Goal: Find specific fact: Find contact information

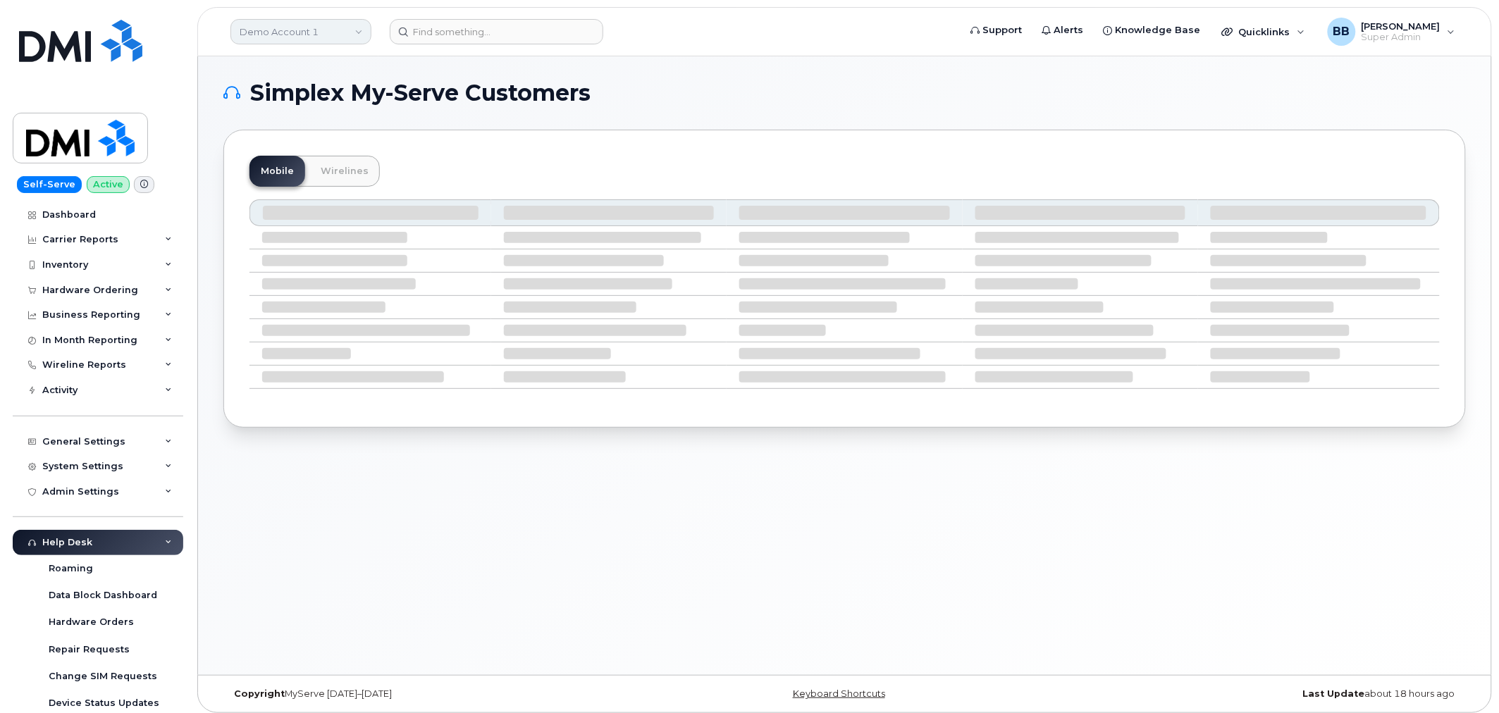
click at [336, 23] on link "Demo Account 1" at bounding box center [300, 31] width 141 height 25
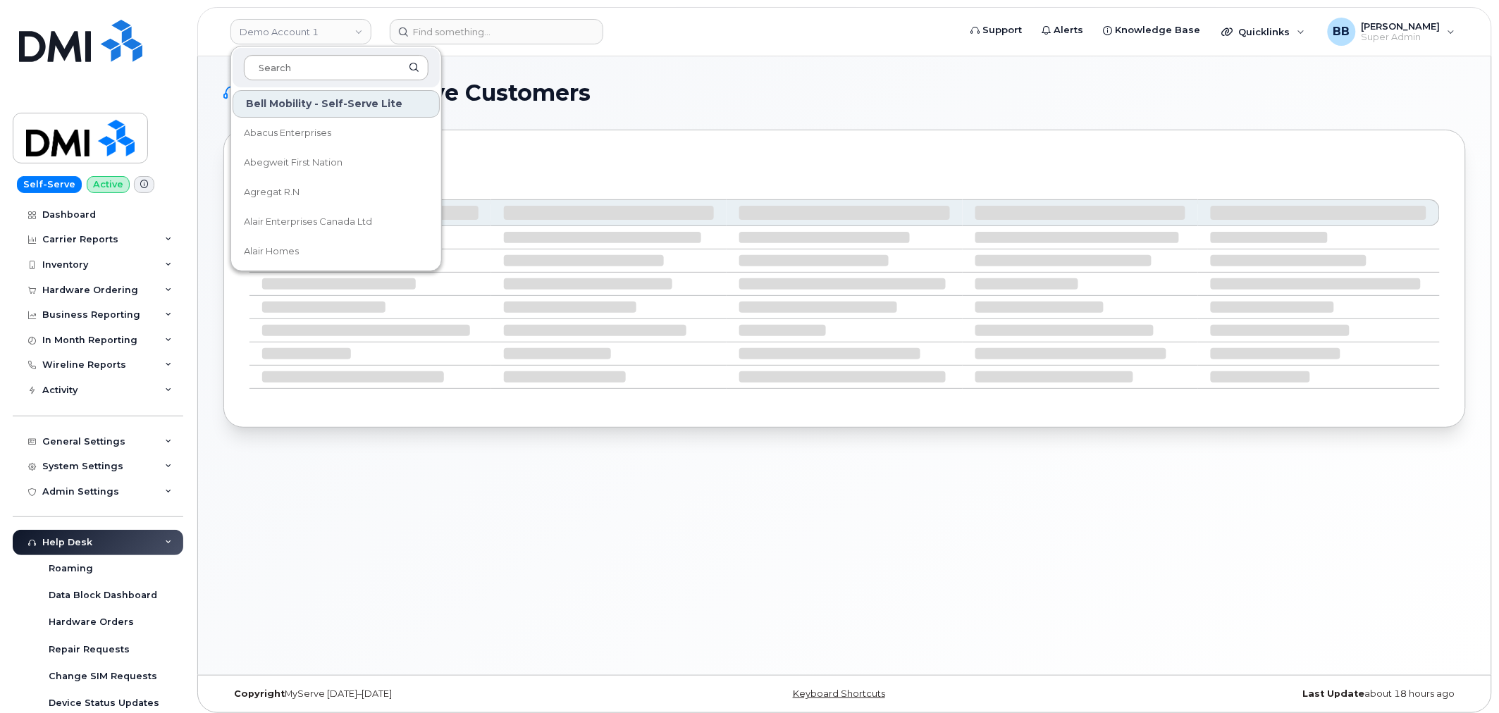
click at [330, 65] on input at bounding box center [336, 67] width 185 height 25
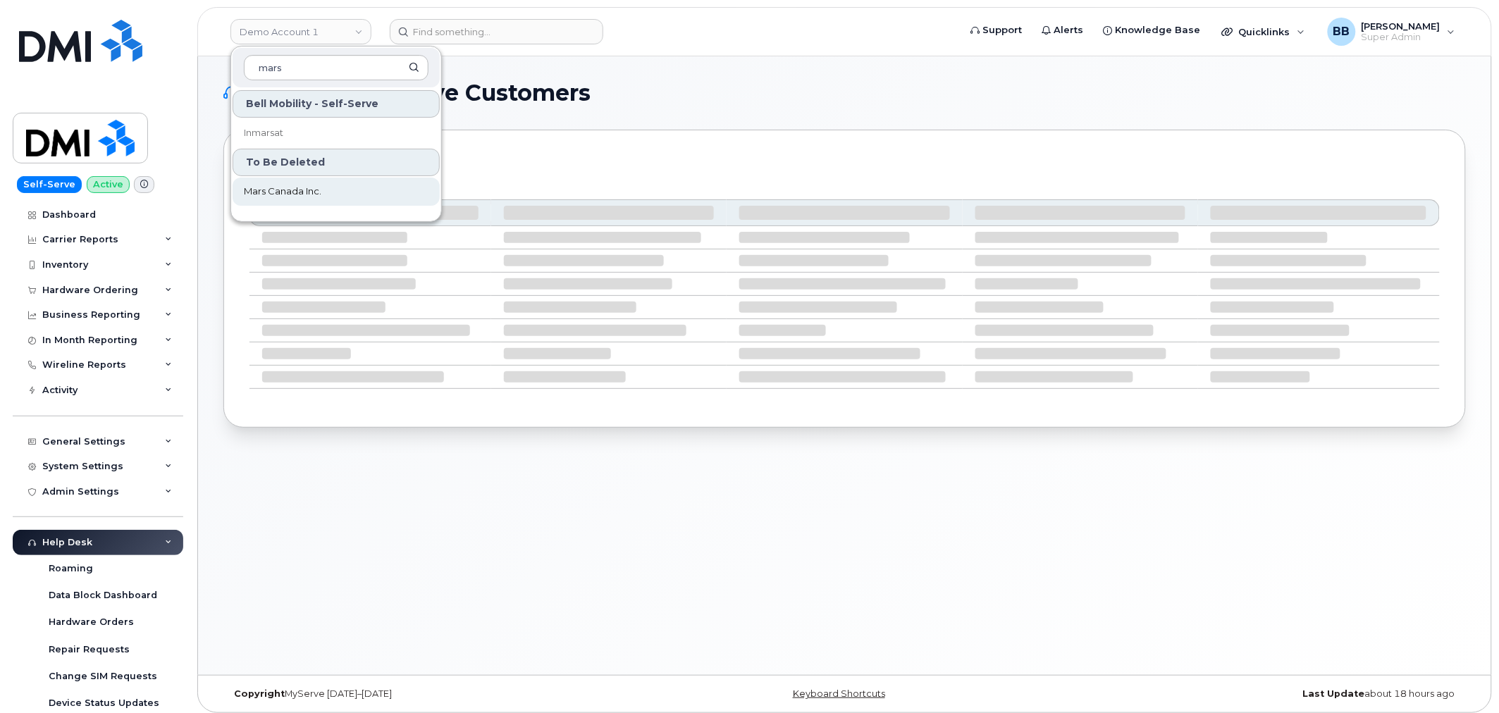
type input "mars"
click at [276, 193] on span "Mars Canada Inc." at bounding box center [283, 192] width 78 height 14
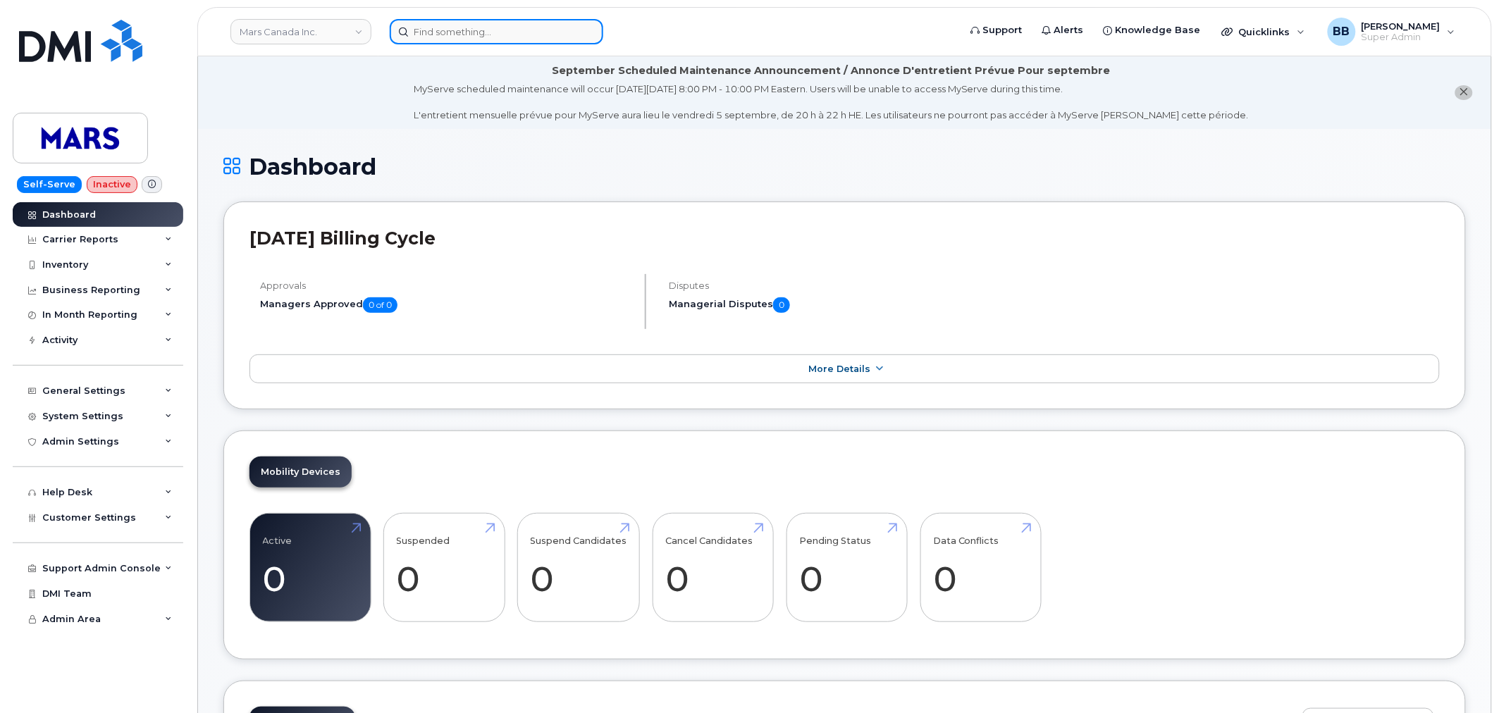
click at [509, 37] on input at bounding box center [497, 31] width 214 height 25
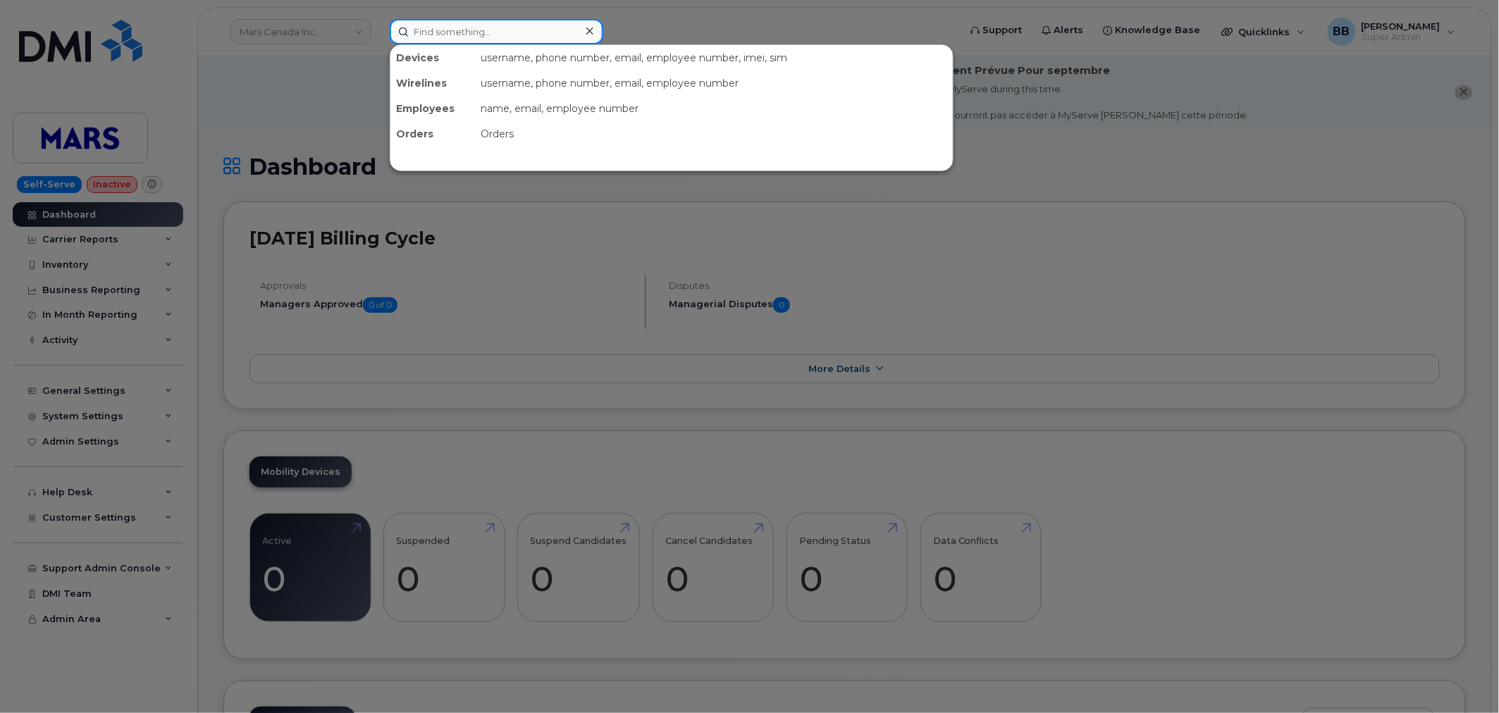
paste input "David Brown"
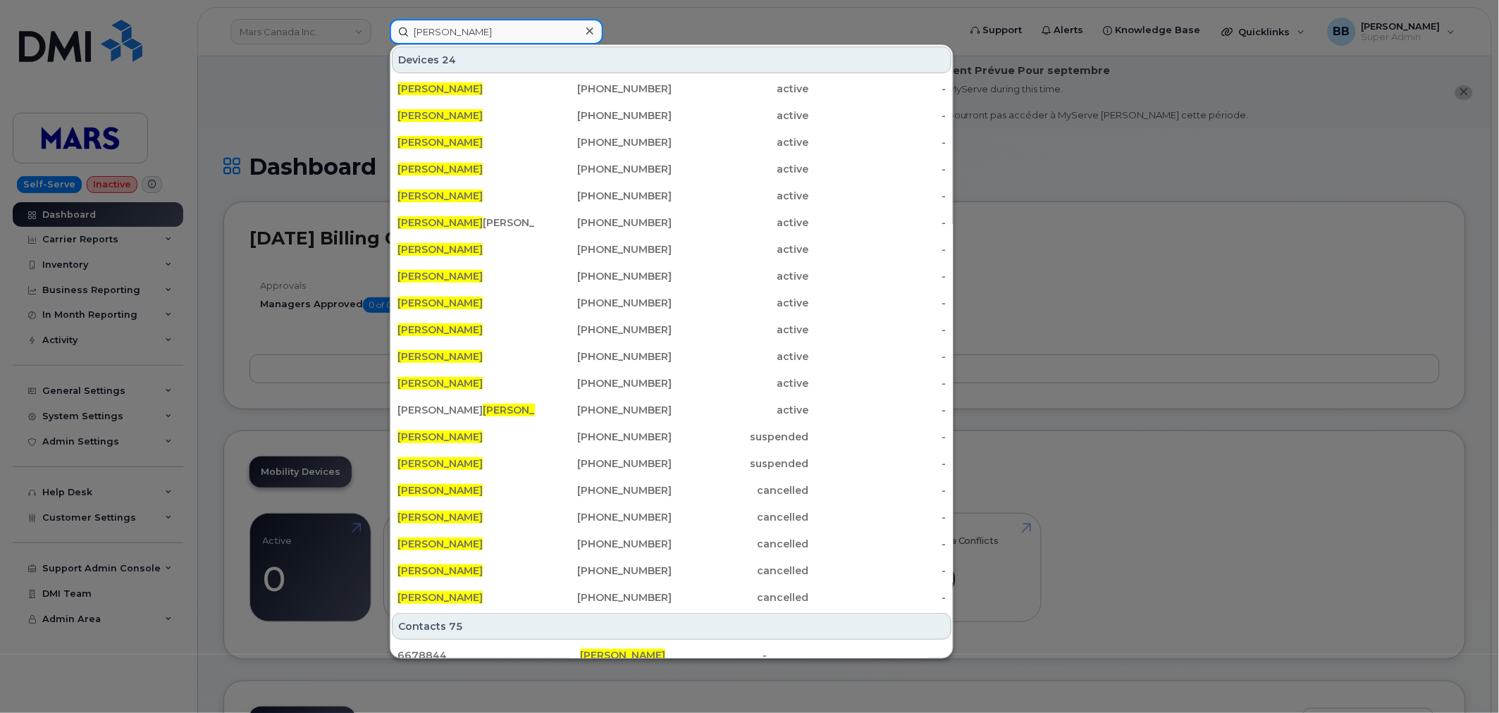
type input "David Brown"
click at [1075, 184] on div at bounding box center [749, 356] width 1499 height 713
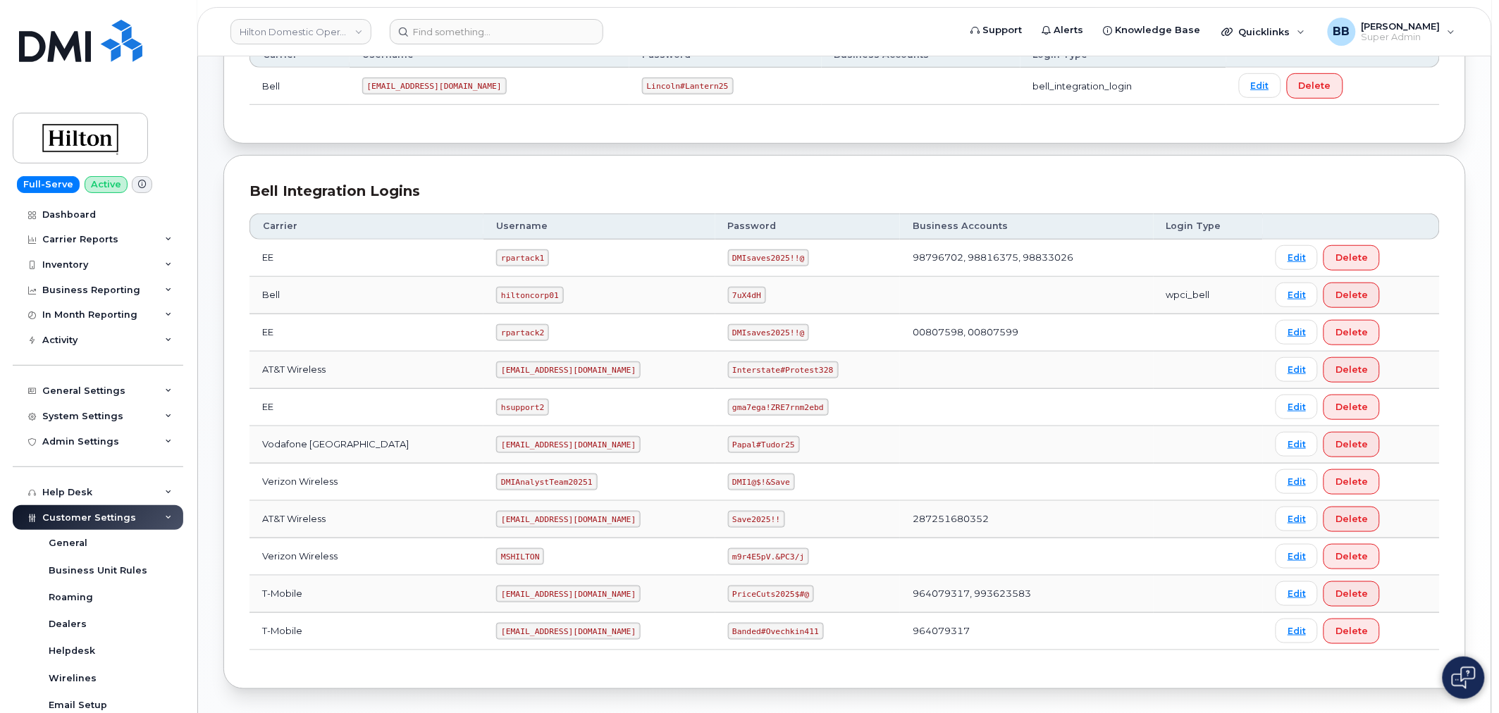
scroll to position [293, 0]
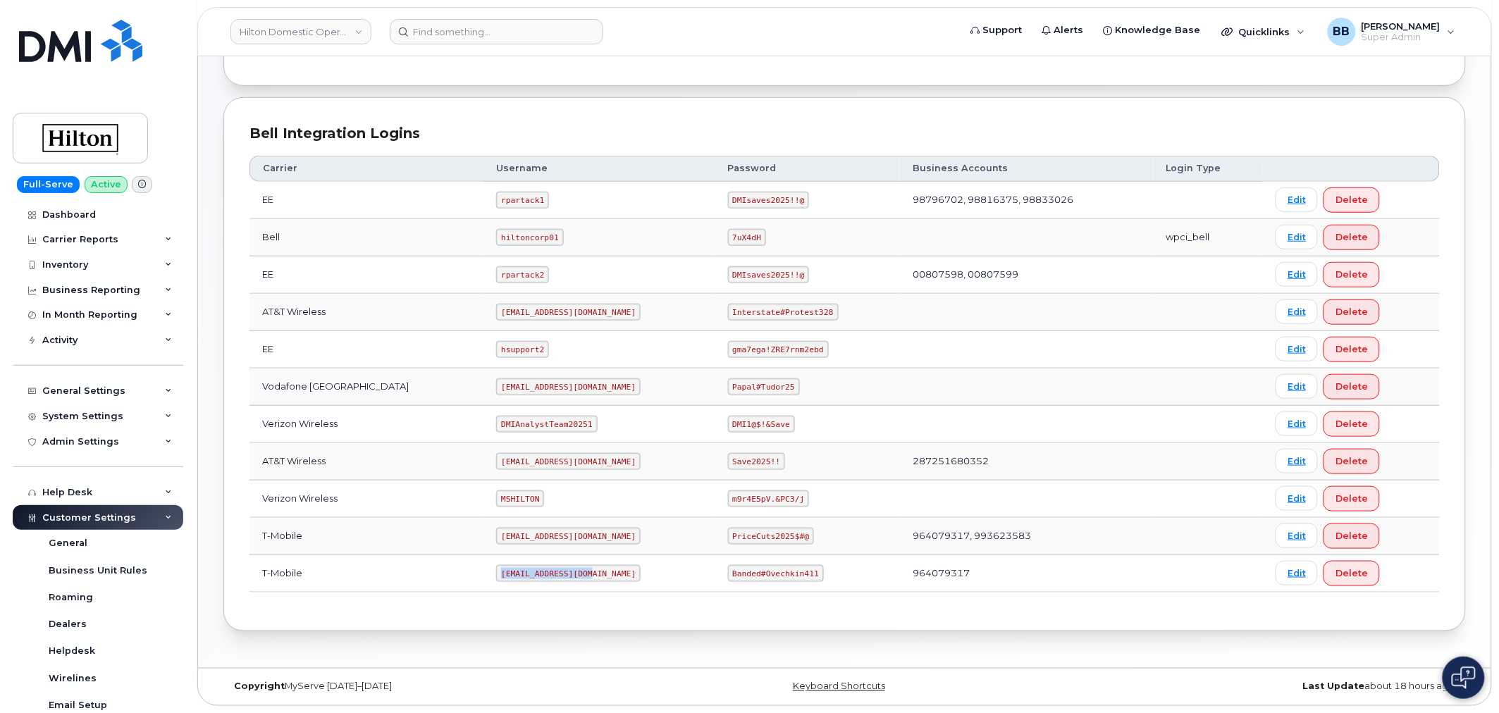
drag, startPoint x: 475, startPoint y: 572, endPoint x: 560, endPoint y: 576, distance: 85.4
click at [560, 576] on code "ms-hilton@dminc.com" at bounding box center [568, 573] width 144 height 17
copy code "ms-hilton@dminc.com"
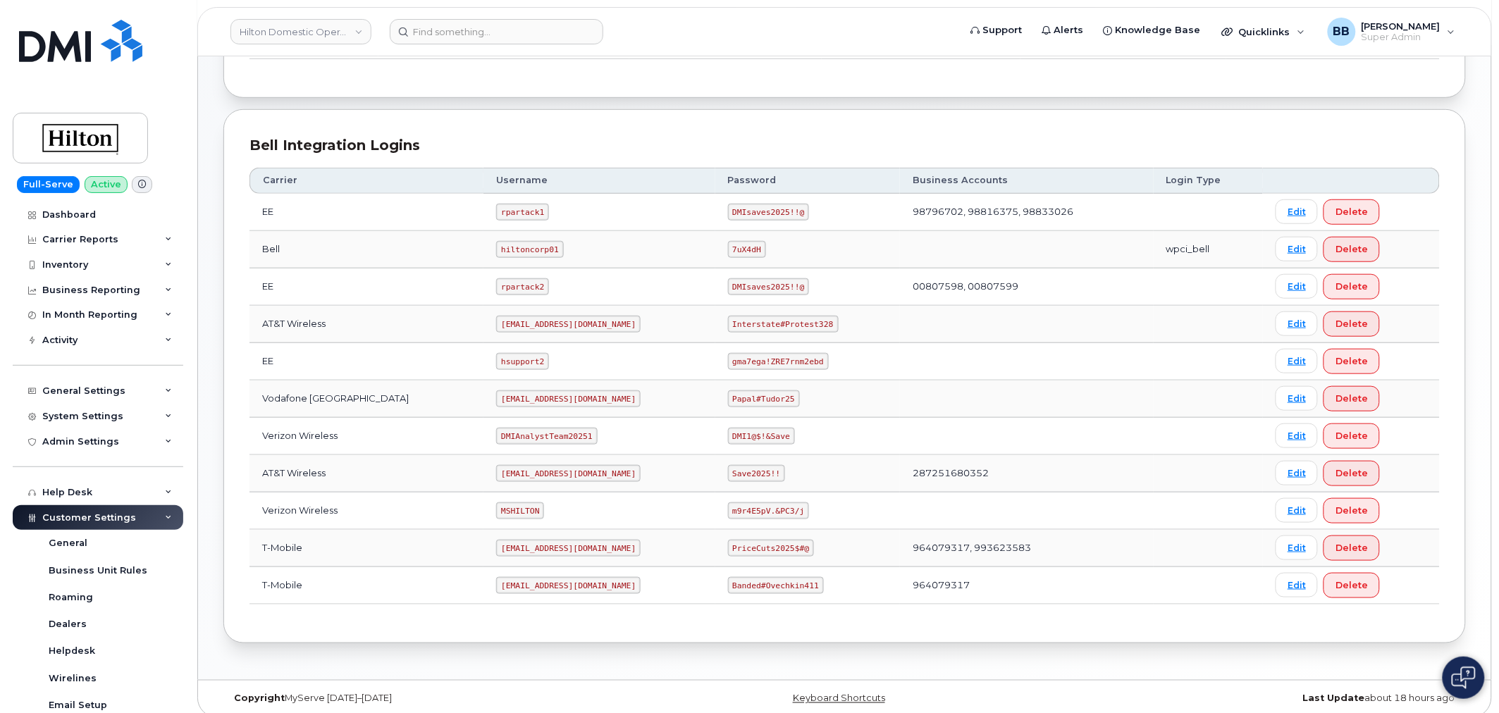
scroll to position [293, 0]
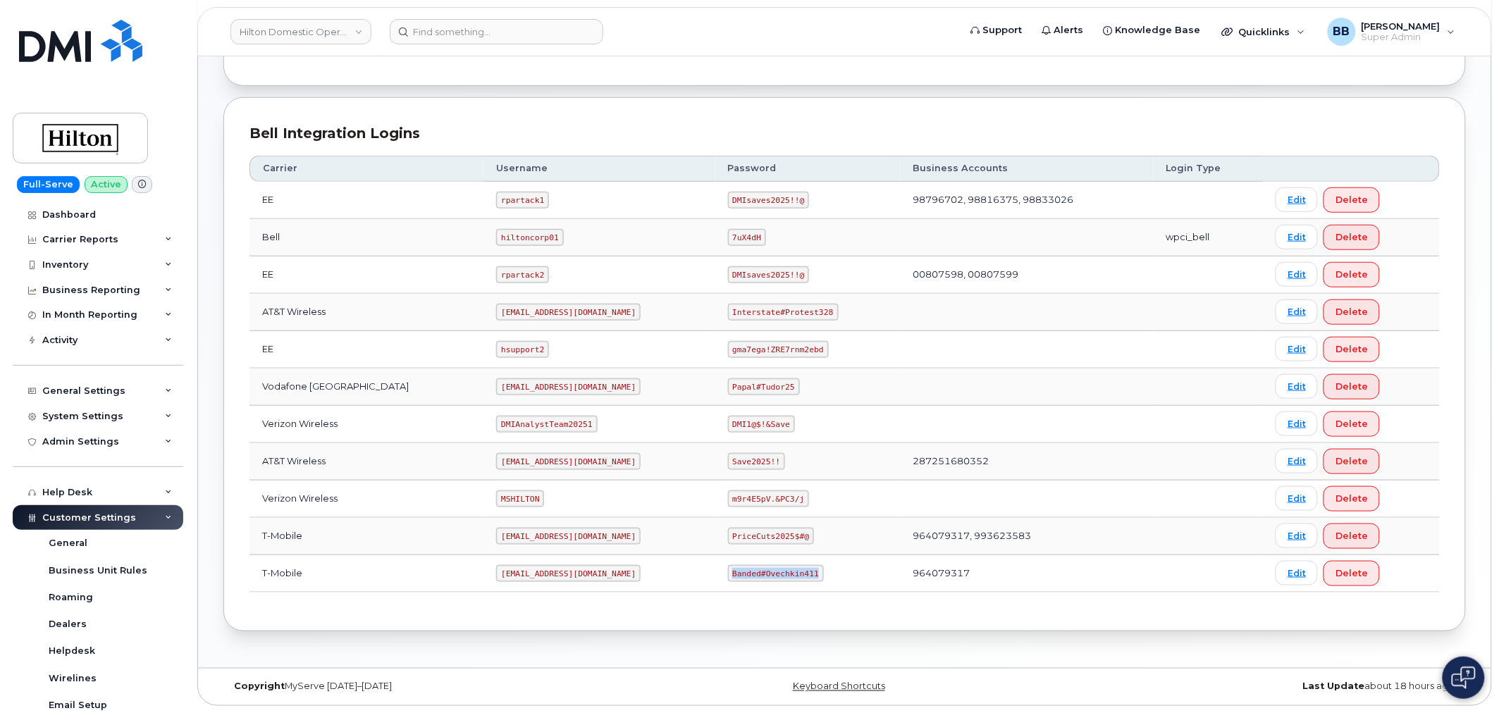
drag, startPoint x: 719, startPoint y: 573, endPoint x: 794, endPoint y: 573, distance: 75.4
click at [794, 573] on code "Banded#Ovechkin411" at bounding box center [776, 573] width 96 height 17
copy code "Banded#Ovechkin411"
drag, startPoint x: 715, startPoint y: 196, endPoint x: 785, endPoint y: 202, distance: 70.0
click at [785, 202] on code "DMIsaves2025!!@" at bounding box center [769, 200] width 82 height 17
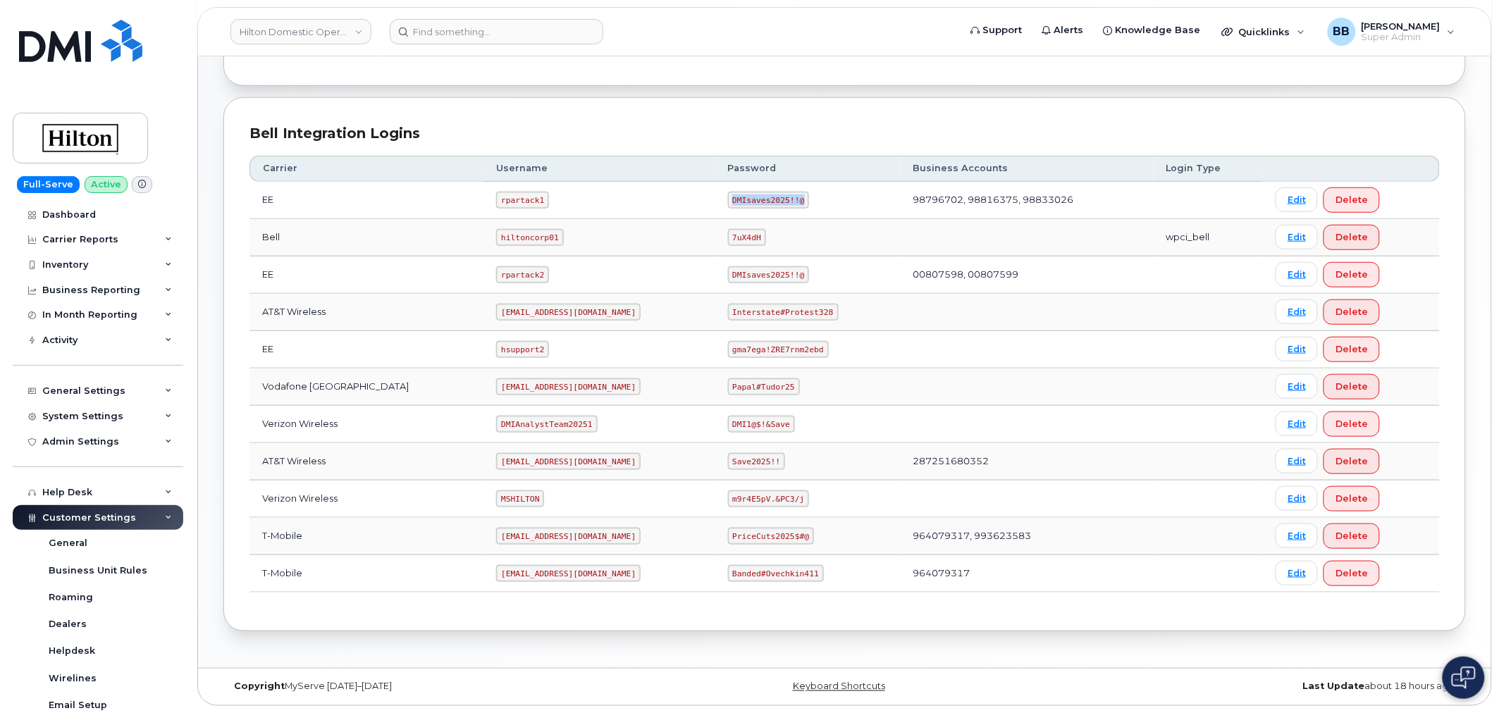
click at [784, 195] on code "DMIsaves2025!!@" at bounding box center [769, 200] width 82 height 17
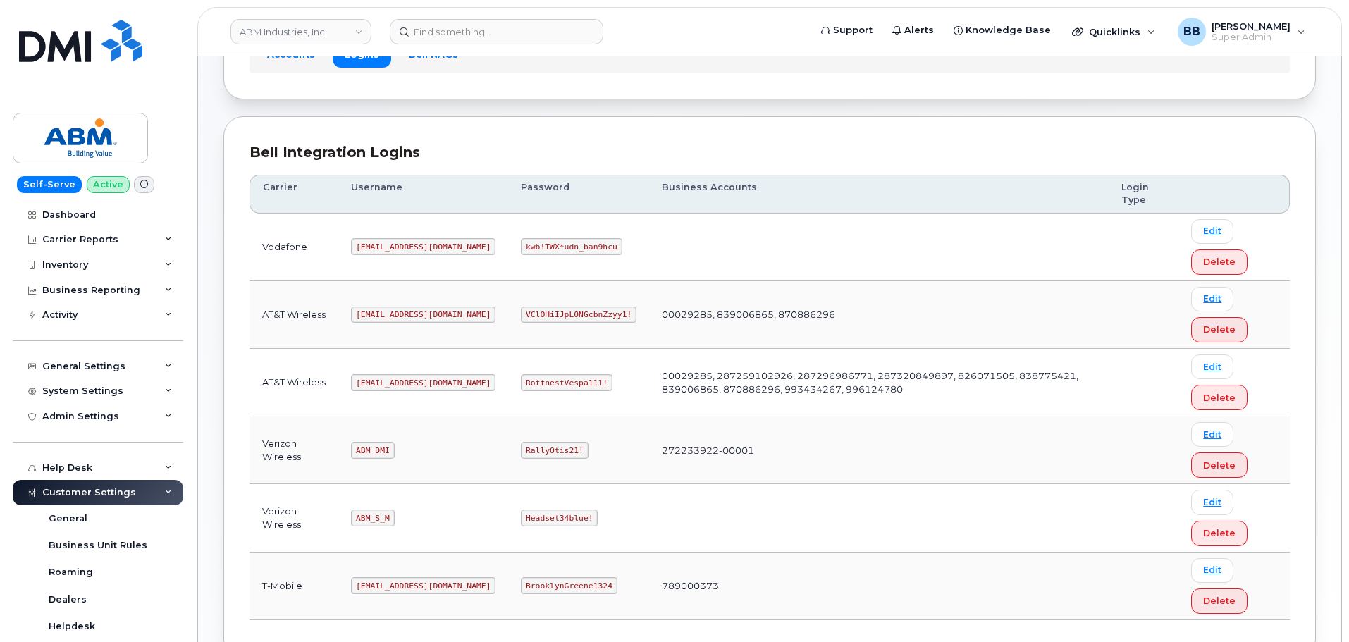
scroll to position [141, 0]
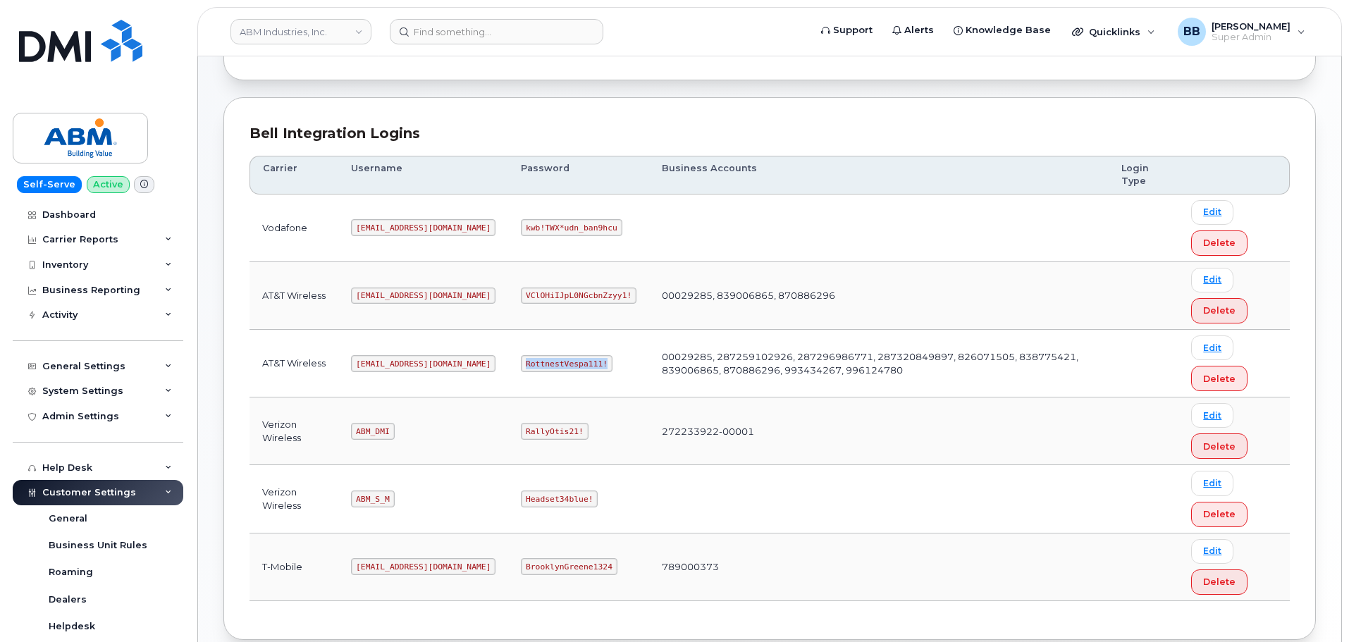
drag, startPoint x: 475, startPoint y: 359, endPoint x: 550, endPoint y: 364, distance: 74.9
click at [550, 364] on code "RottnestVespa111!" at bounding box center [567, 363] width 92 height 17
copy code "RottnestVespa111!"
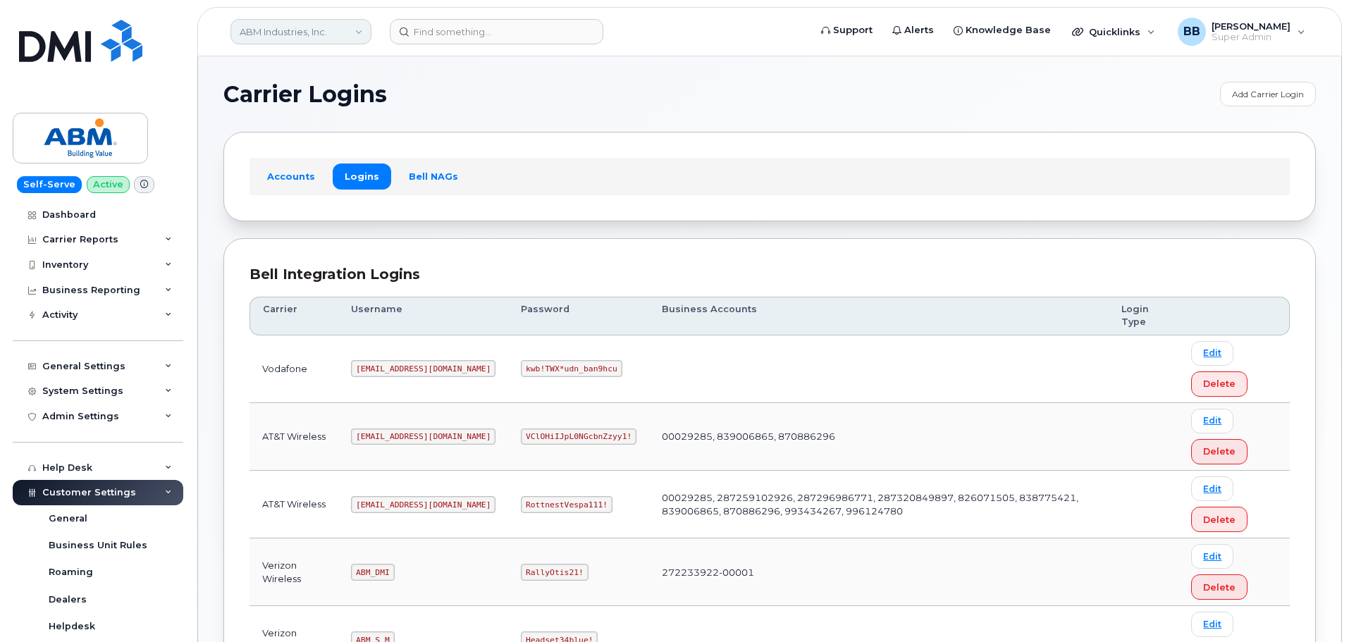
click at [359, 35] on link "ABM Industries, Inc." at bounding box center [300, 31] width 141 height 25
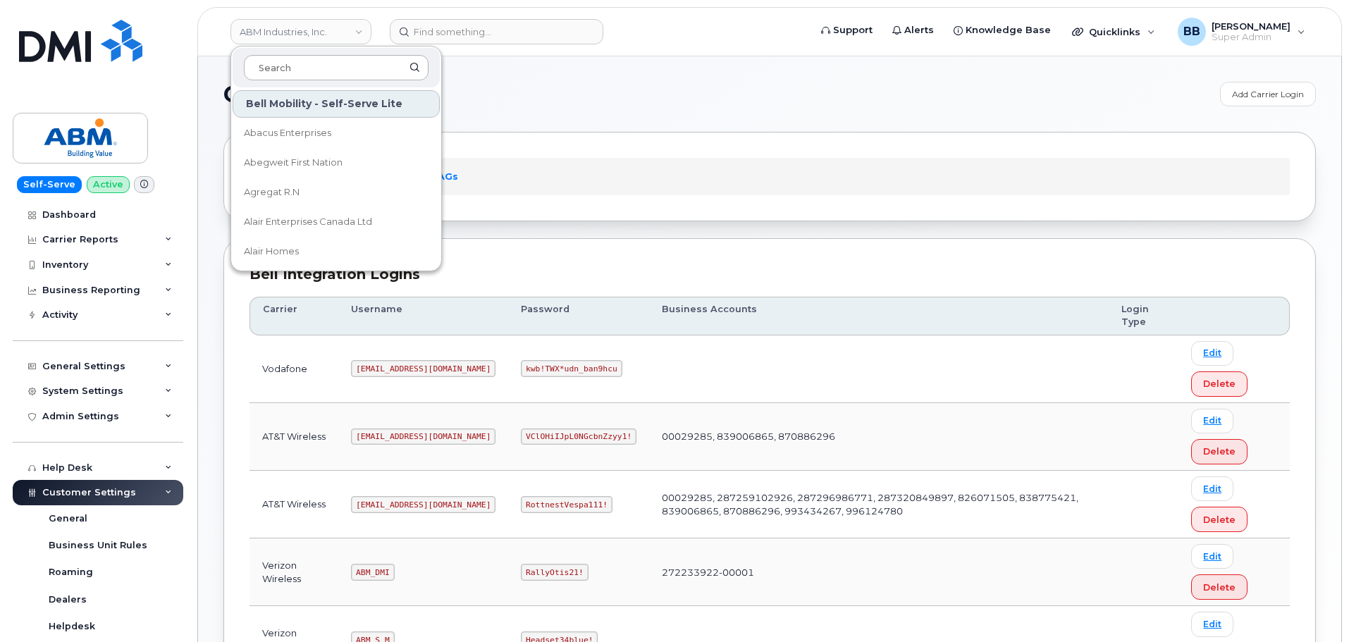
click at [298, 68] on input at bounding box center [336, 67] width 185 height 25
type input "k"
type input "kiew"
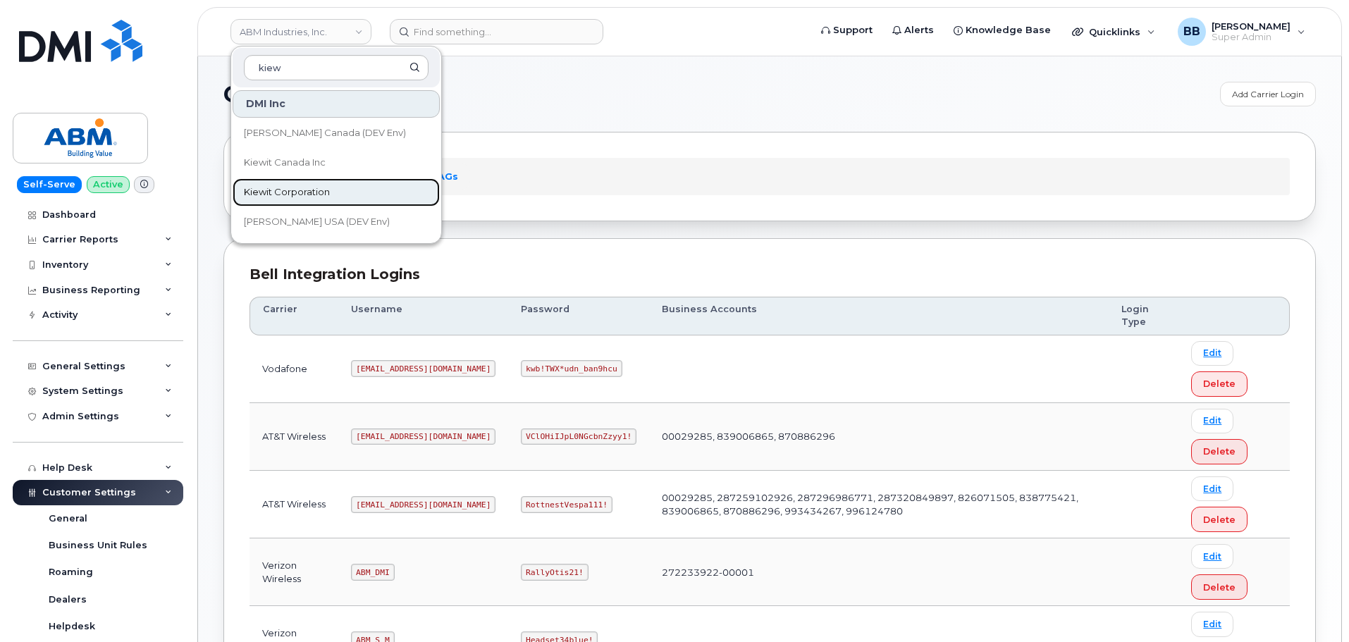
click at [291, 196] on span "Kiewit Corporation" at bounding box center [287, 192] width 86 height 14
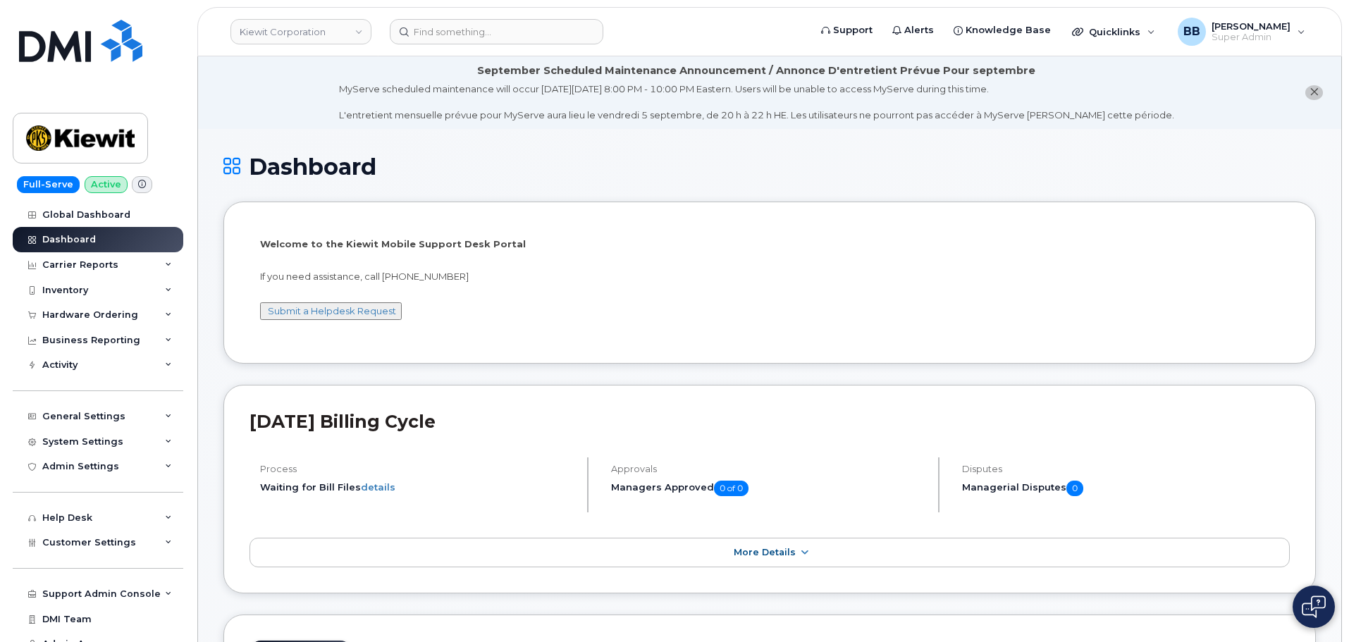
click at [447, 25] on input at bounding box center [497, 31] width 214 height 25
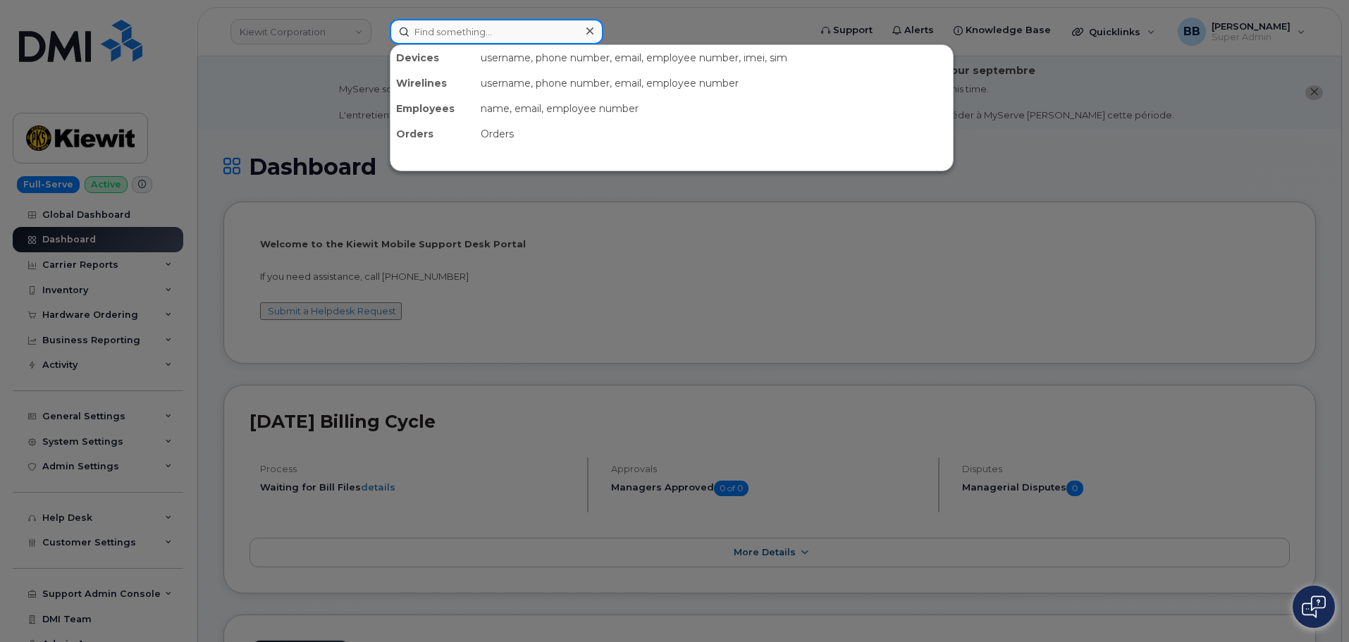
paste input "3612440243"
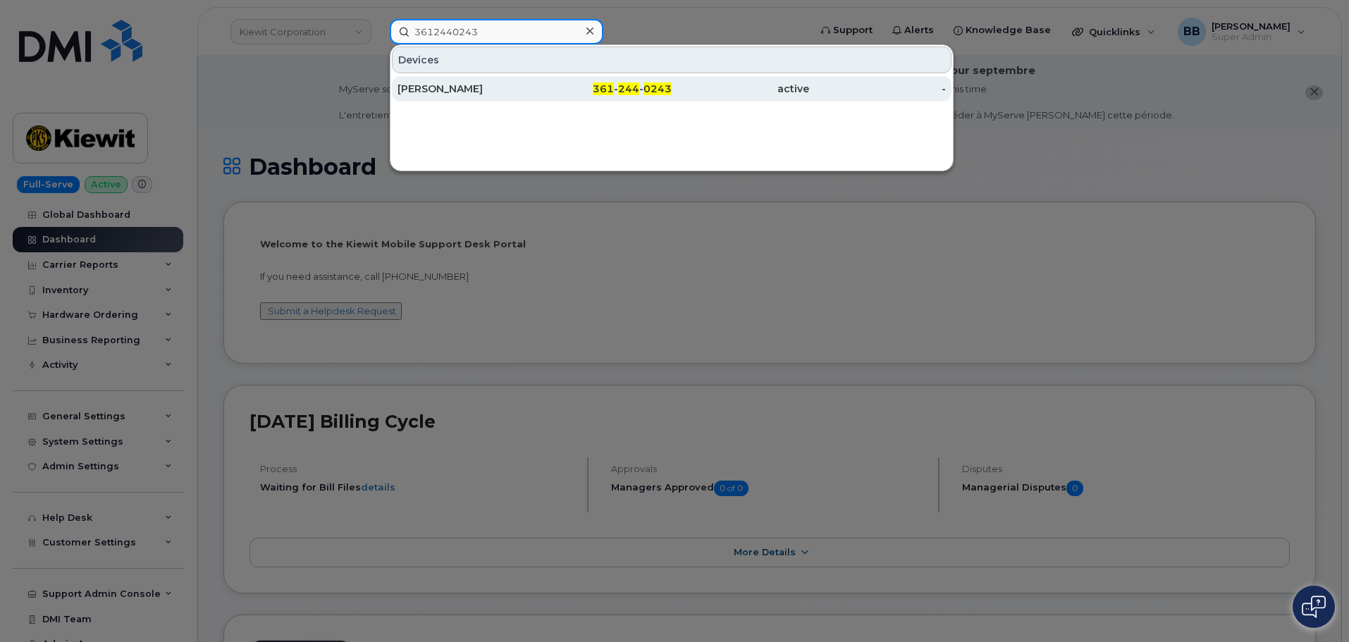
type input "3612440243"
click at [474, 89] on div "JAIME QUEZADA" at bounding box center [465, 89] width 137 height 14
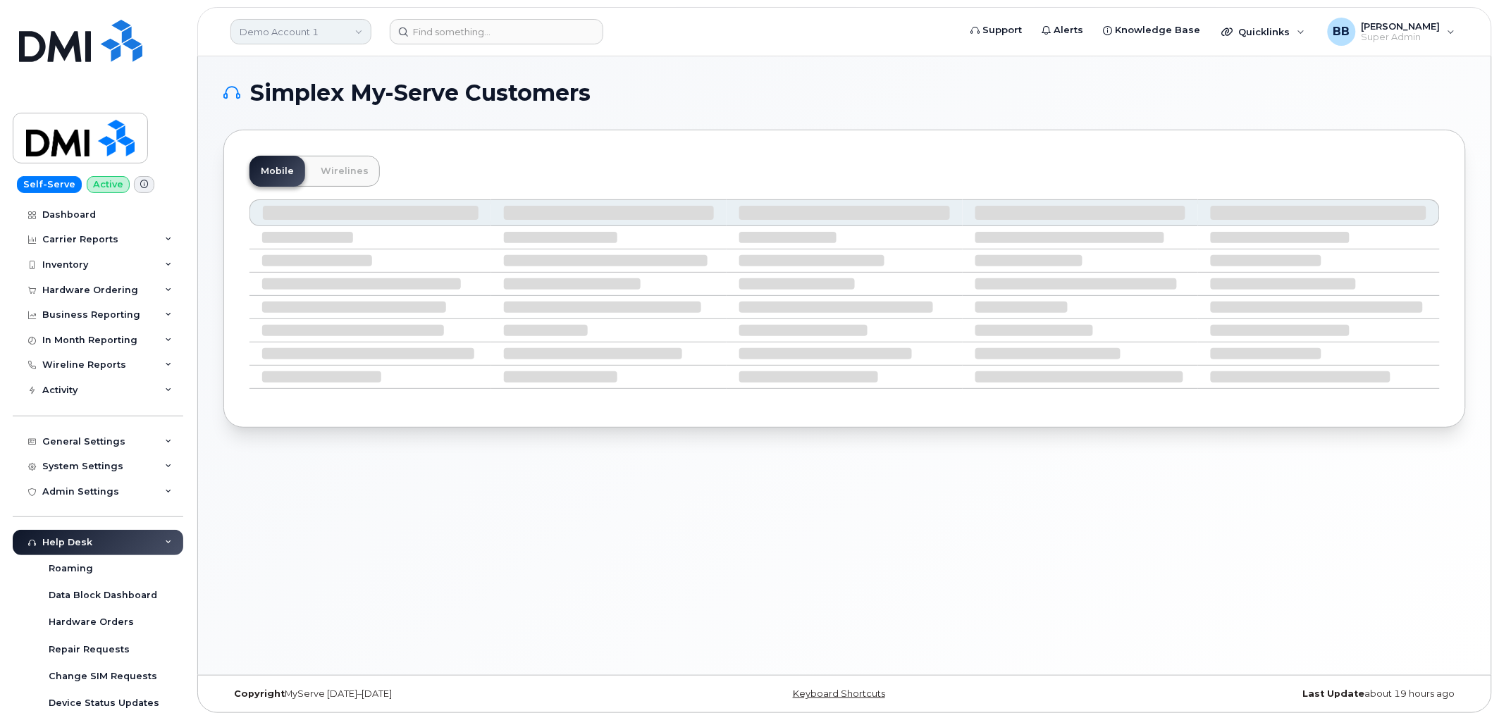
click at [357, 30] on link "Demo Account 1" at bounding box center [300, 31] width 141 height 25
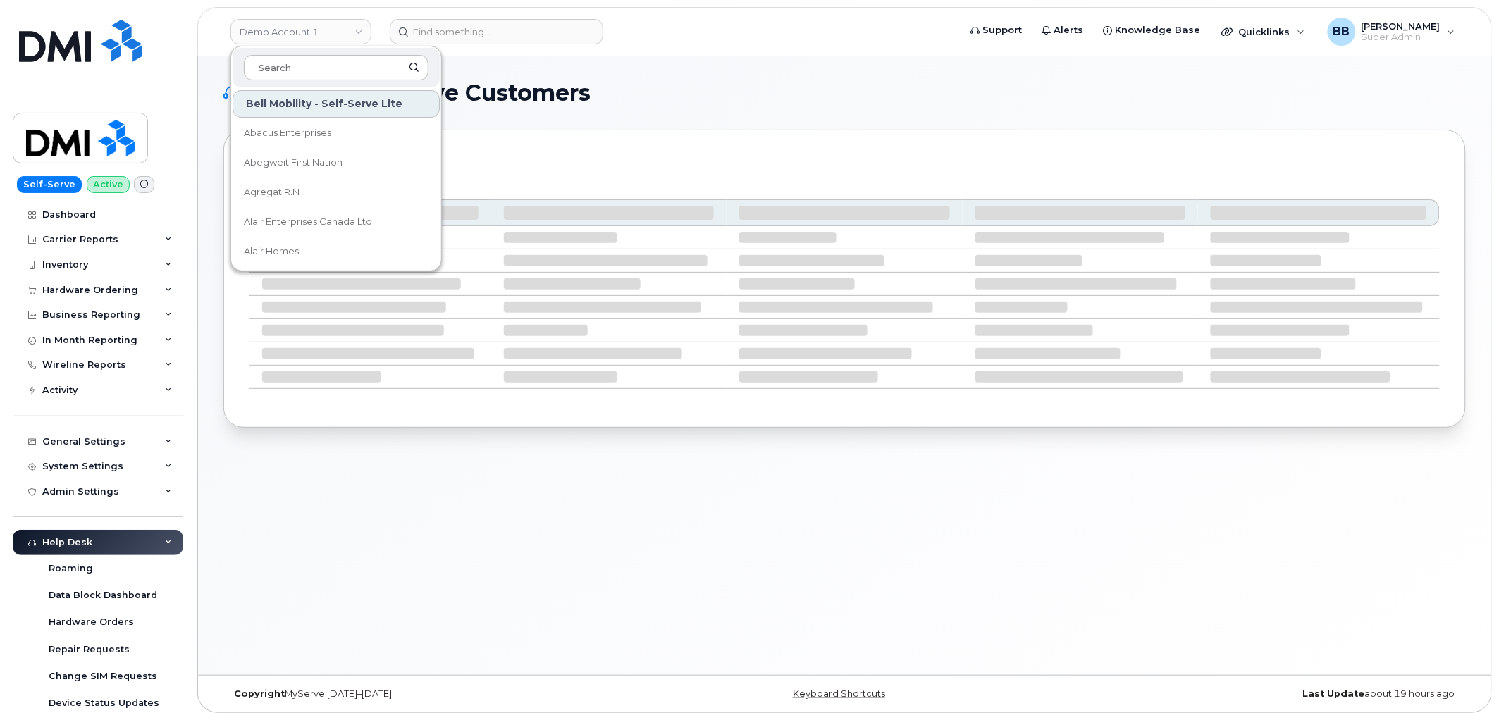
click at [338, 80] on div at bounding box center [336, 67] width 207 height 39
click at [339, 70] on input at bounding box center [336, 67] width 185 height 25
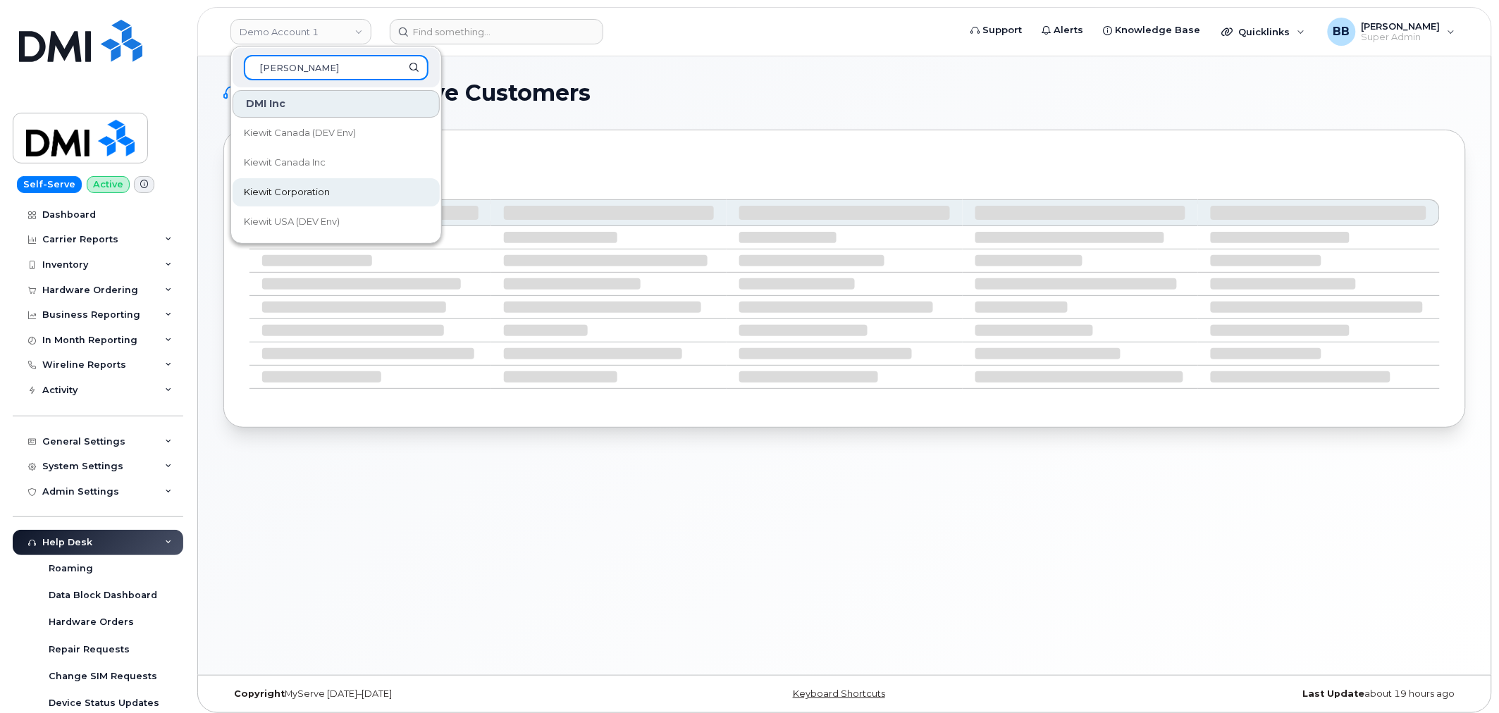
type input "kiewit"
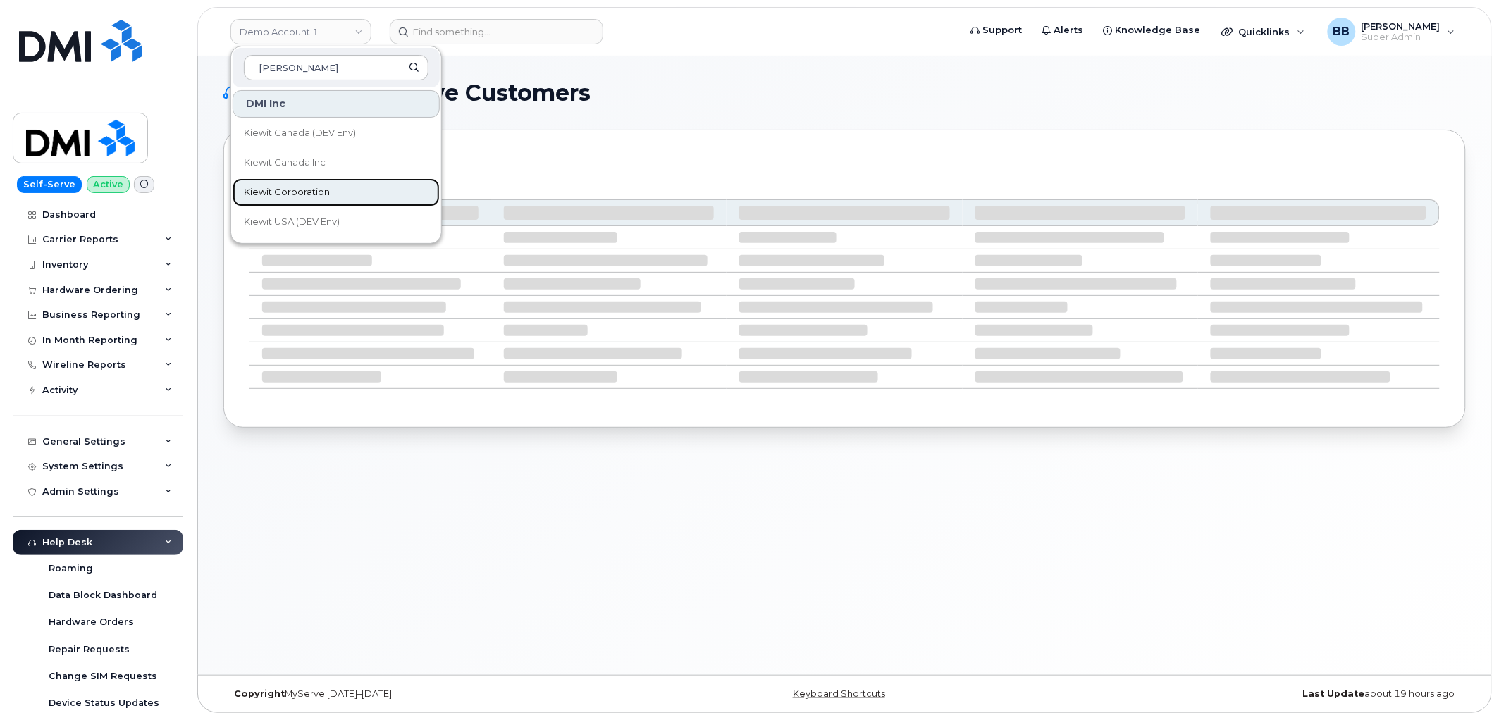
click at [312, 199] on link "Kiewit Corporation" at bounding box center [336, 192] width 207 height 28
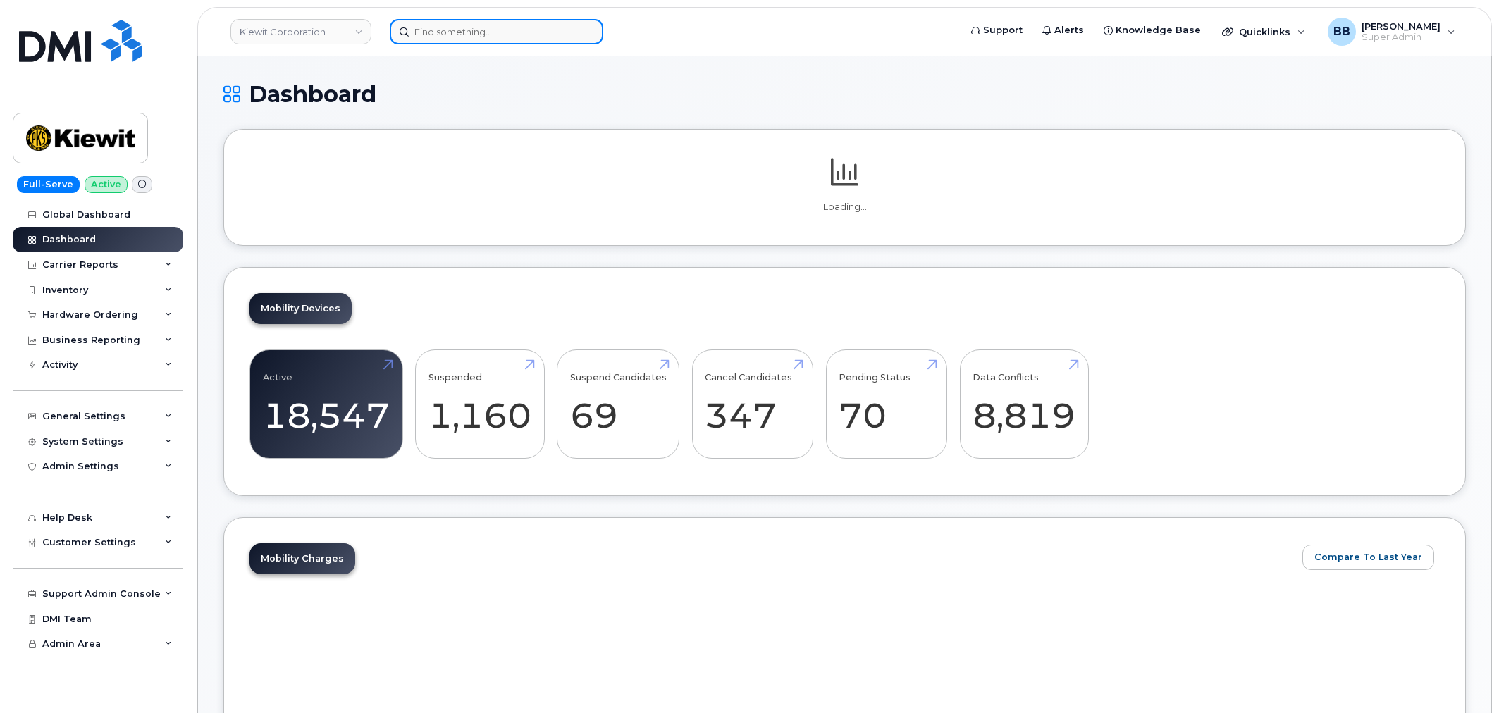
click at [475, 38] on input at bounding box center [497, 31] width 214 height 25
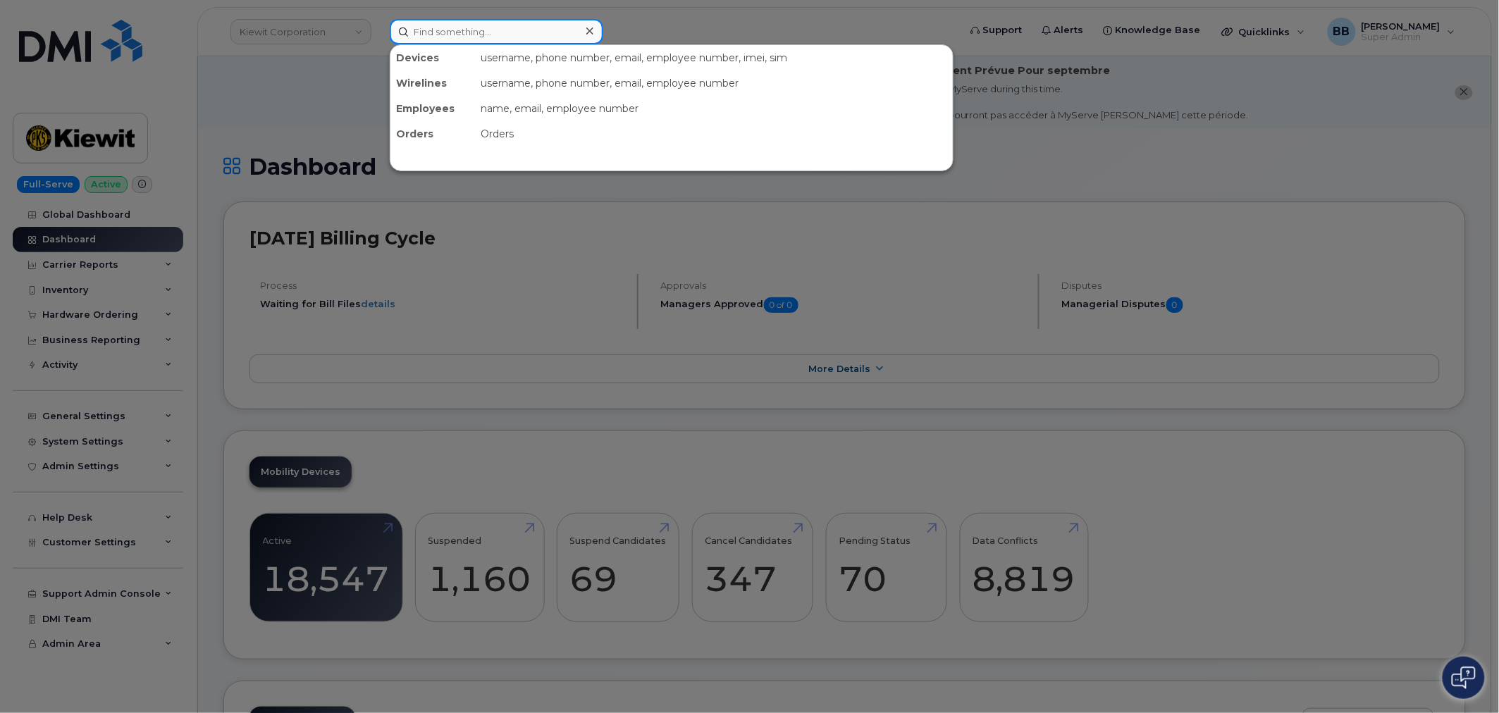
paste input "3612440243"
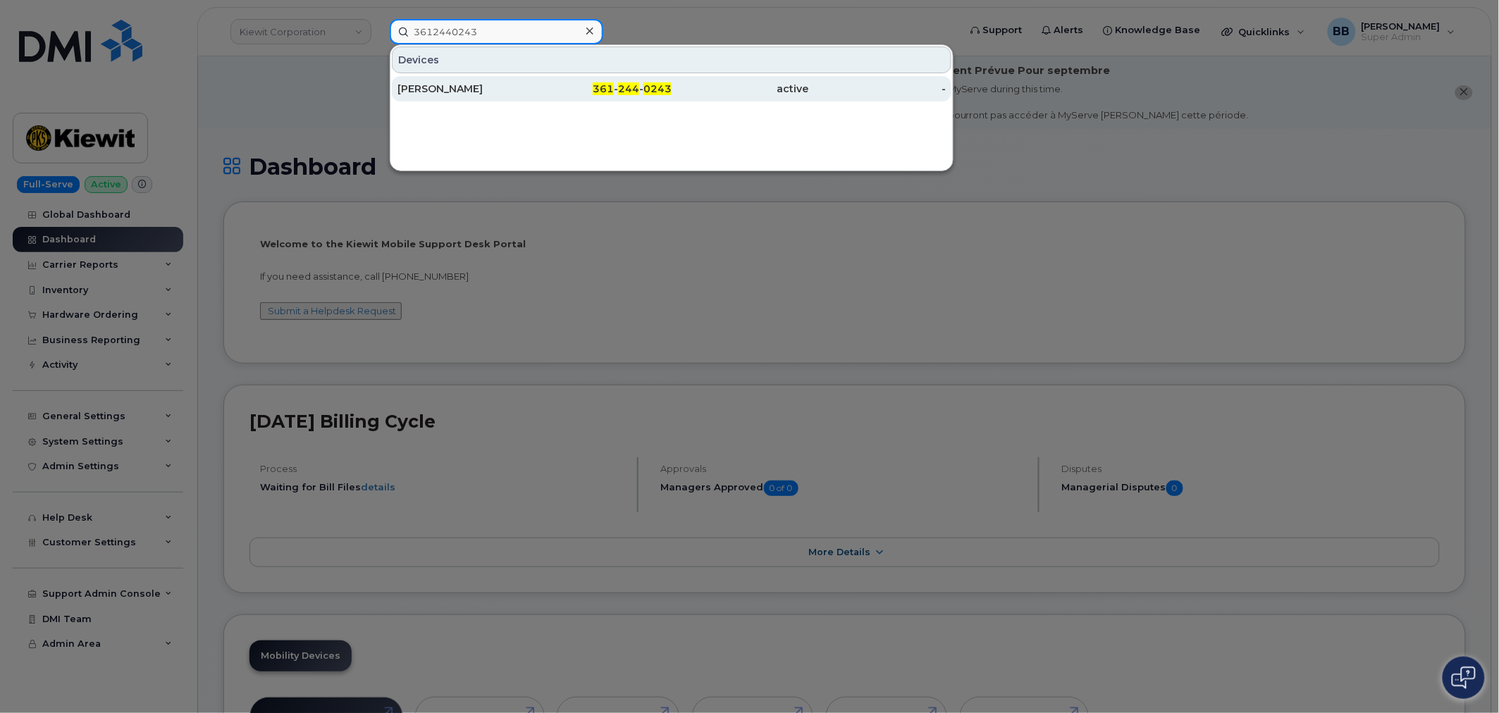
type input "3612440243"
click at [483, 87] on div "[PERSON_NAME]" at bounding box center [465, 89] width 137 height 14
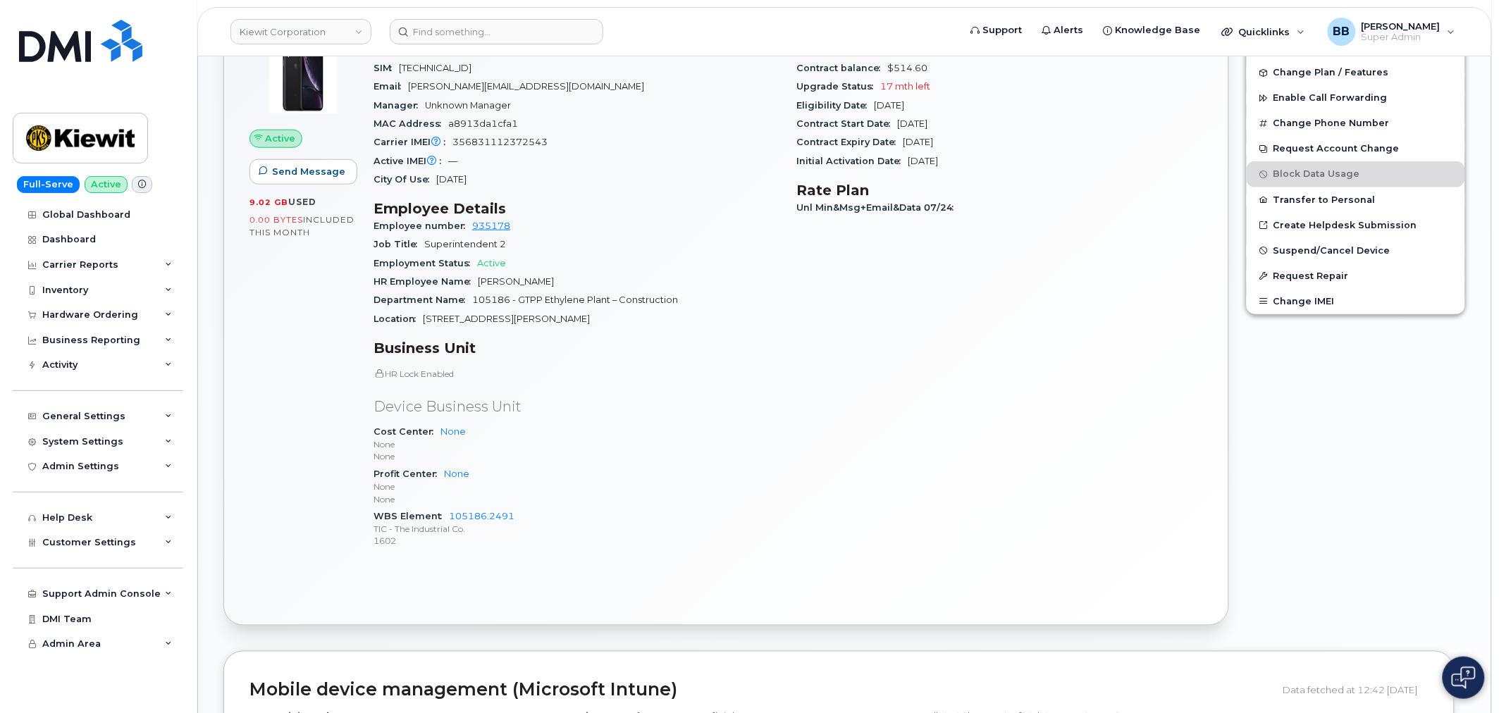
scroll to position [59, 0]
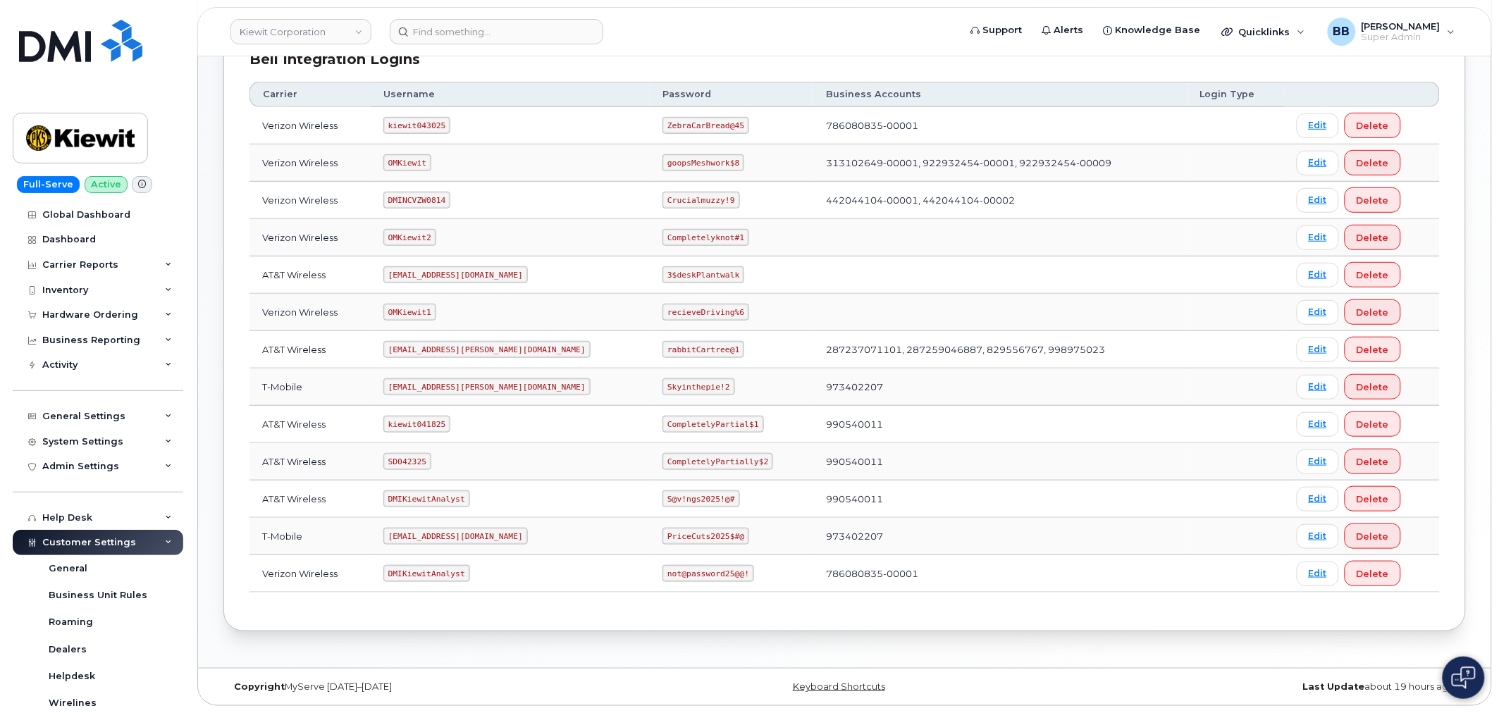
scroll to position [137, 0]
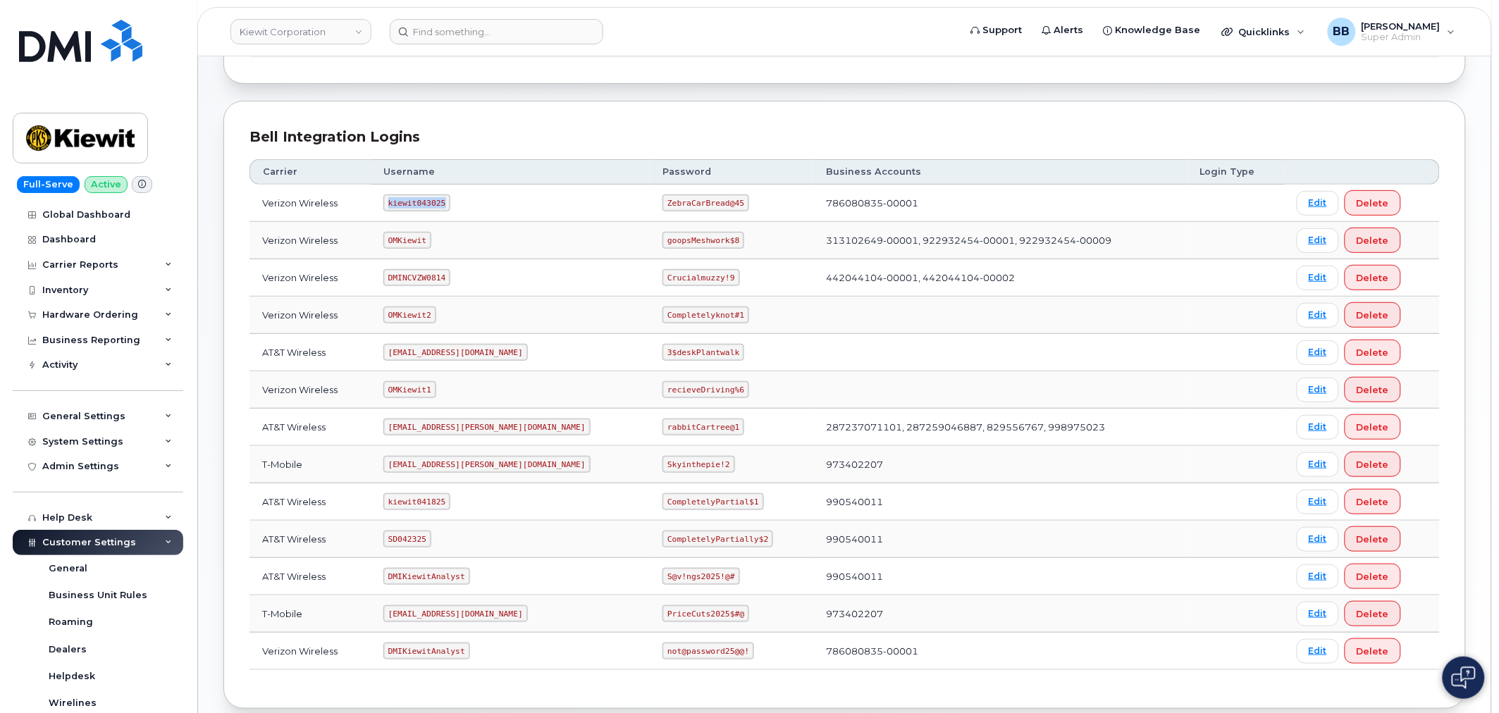
drag, startPoint x: 393, startPoint y: 198, endPoint x: 454, endPoint y: 201, distance: 60.7
click at [450, 201] on code "kiewit043025" at bounding box center [416, 202] width 67 height 17
copy code "kiewit043025"
drag, startPoint x: 612, startPoint y: 199, endPoint x: 686, endPoint y: 203, distance: 74.8
click at [686, 203] on code "ZebraCarBread@45" at bounding box center [705, 202] width 87 height 17
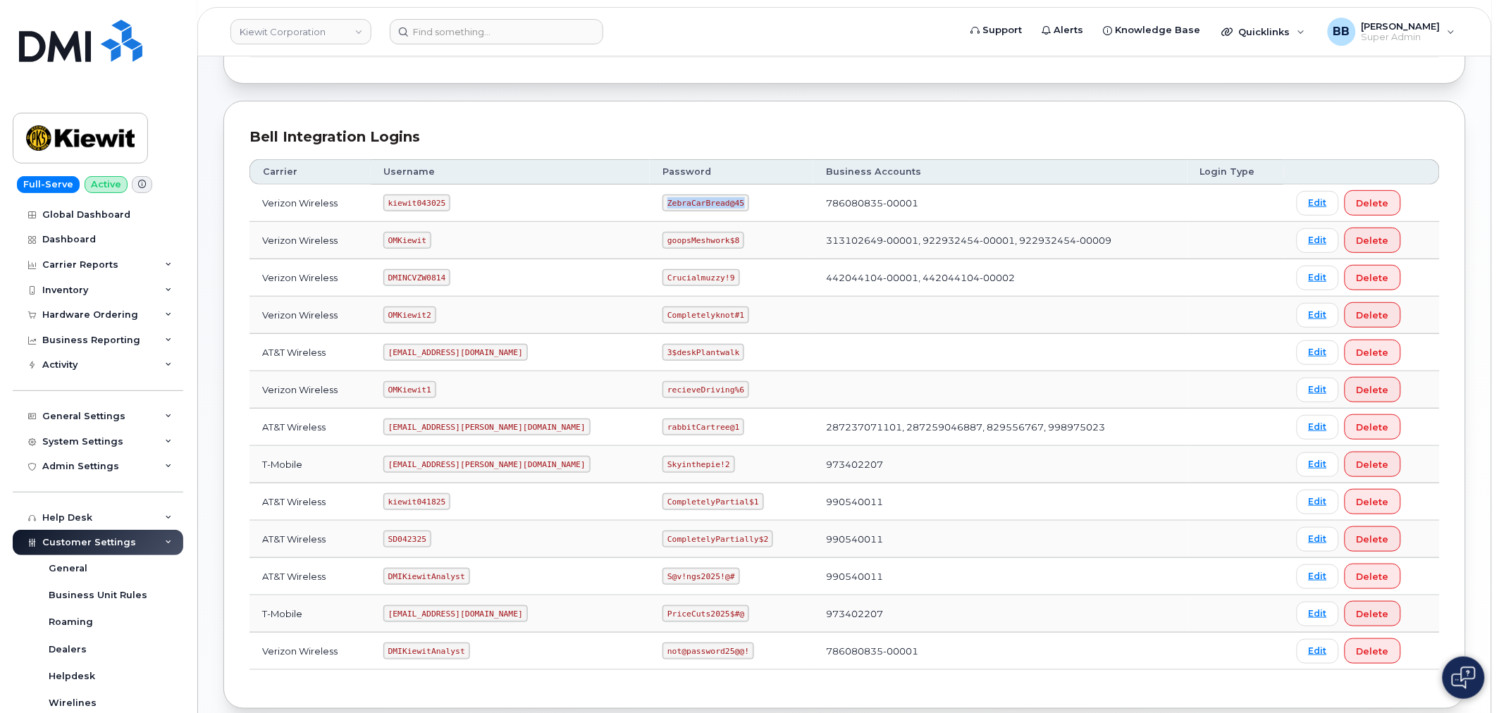
copy code "ZebraCarBread@45"
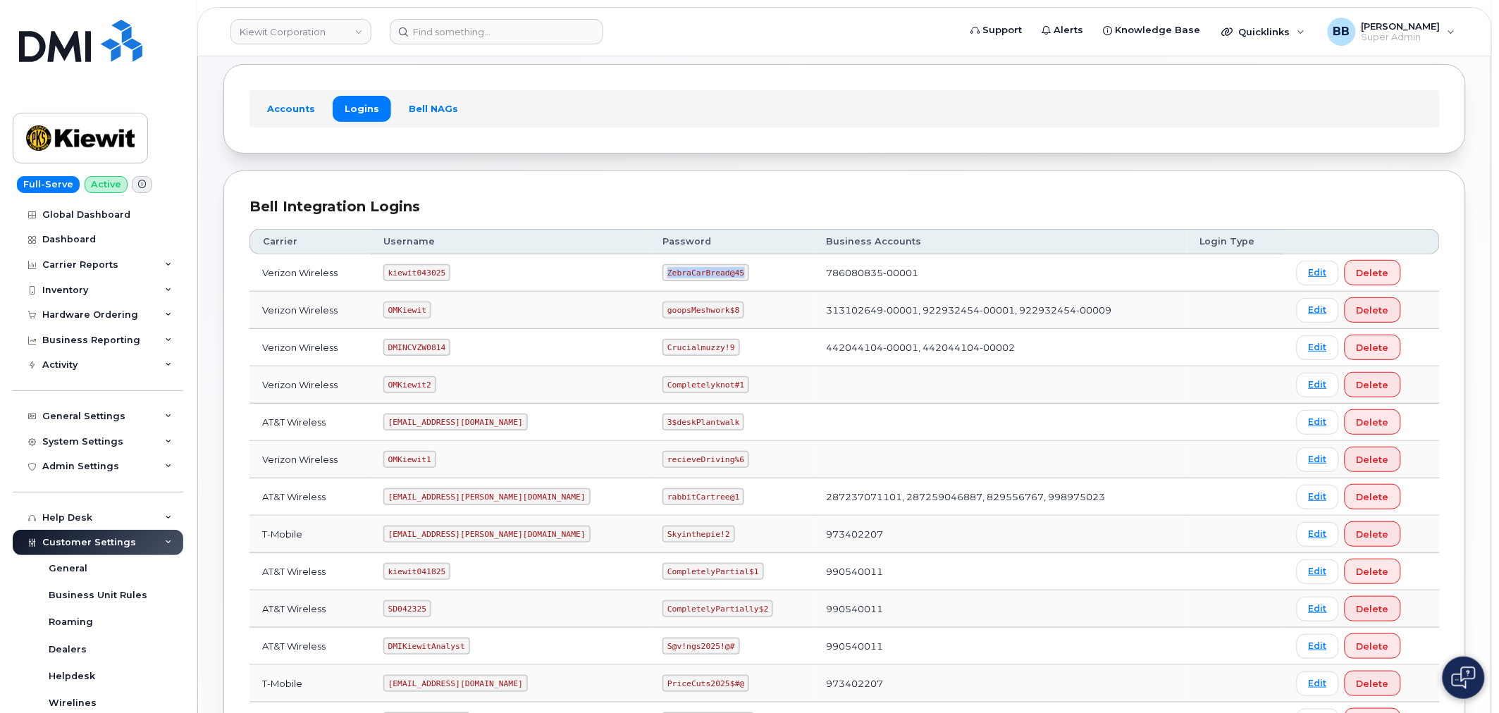
scroll to position [0, 0]
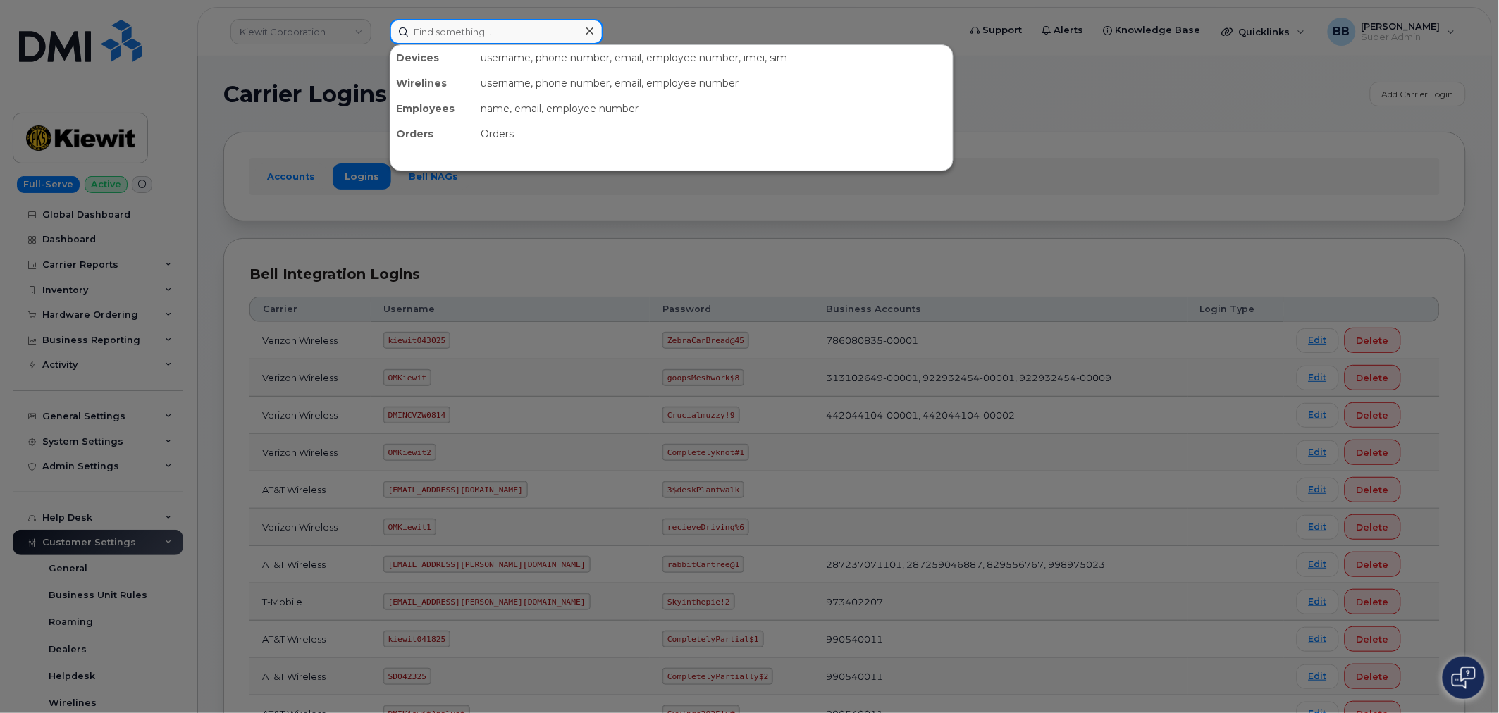
click at [439, 38] on input at bounding box center [497, 31] width 214 height 25
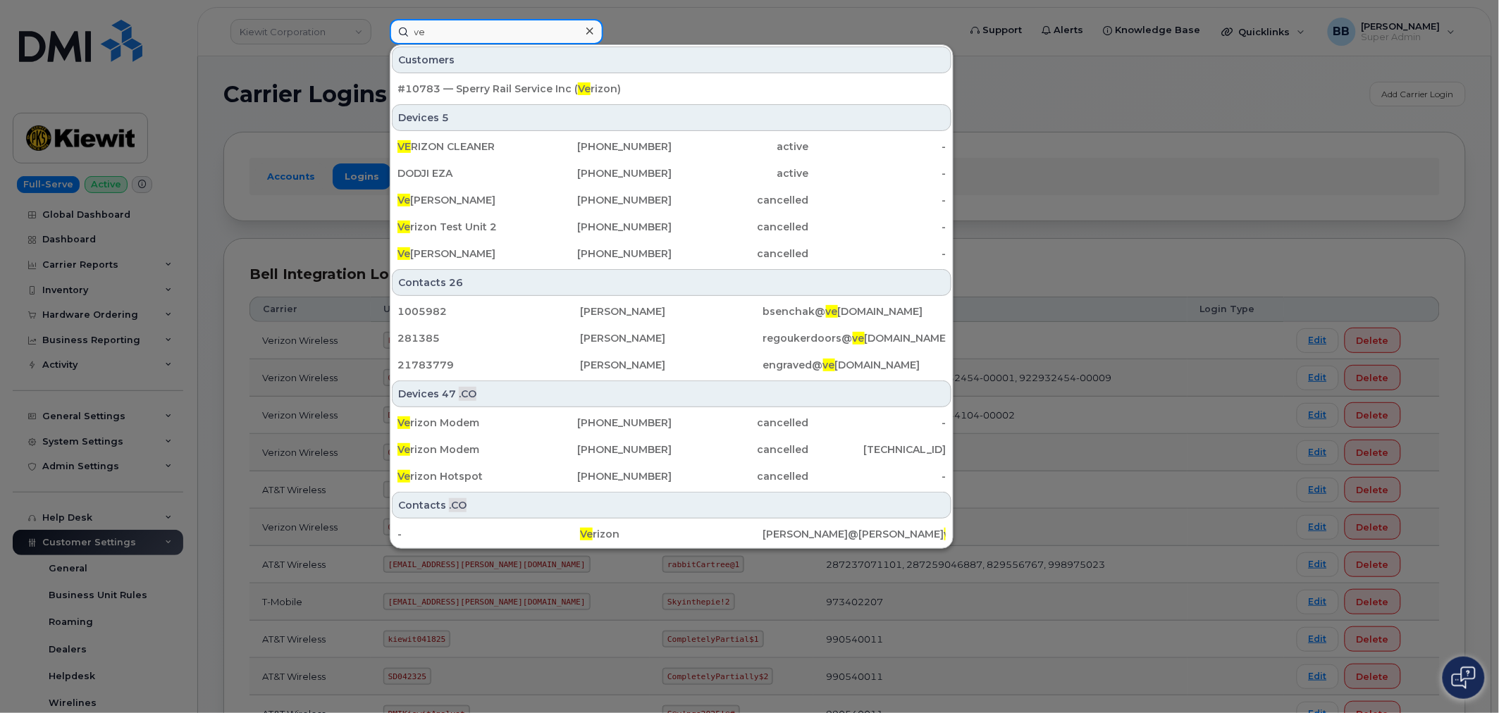
type input "v"
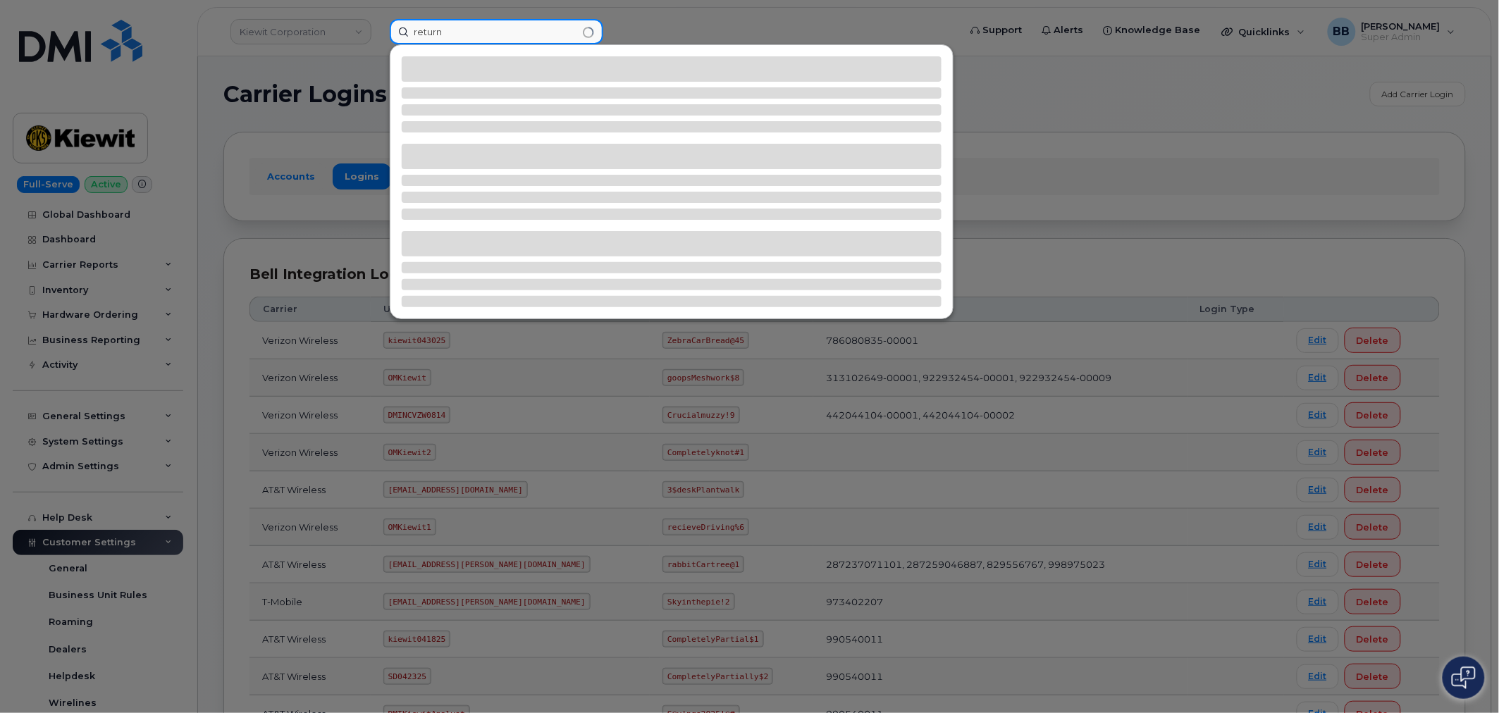
type input "return"
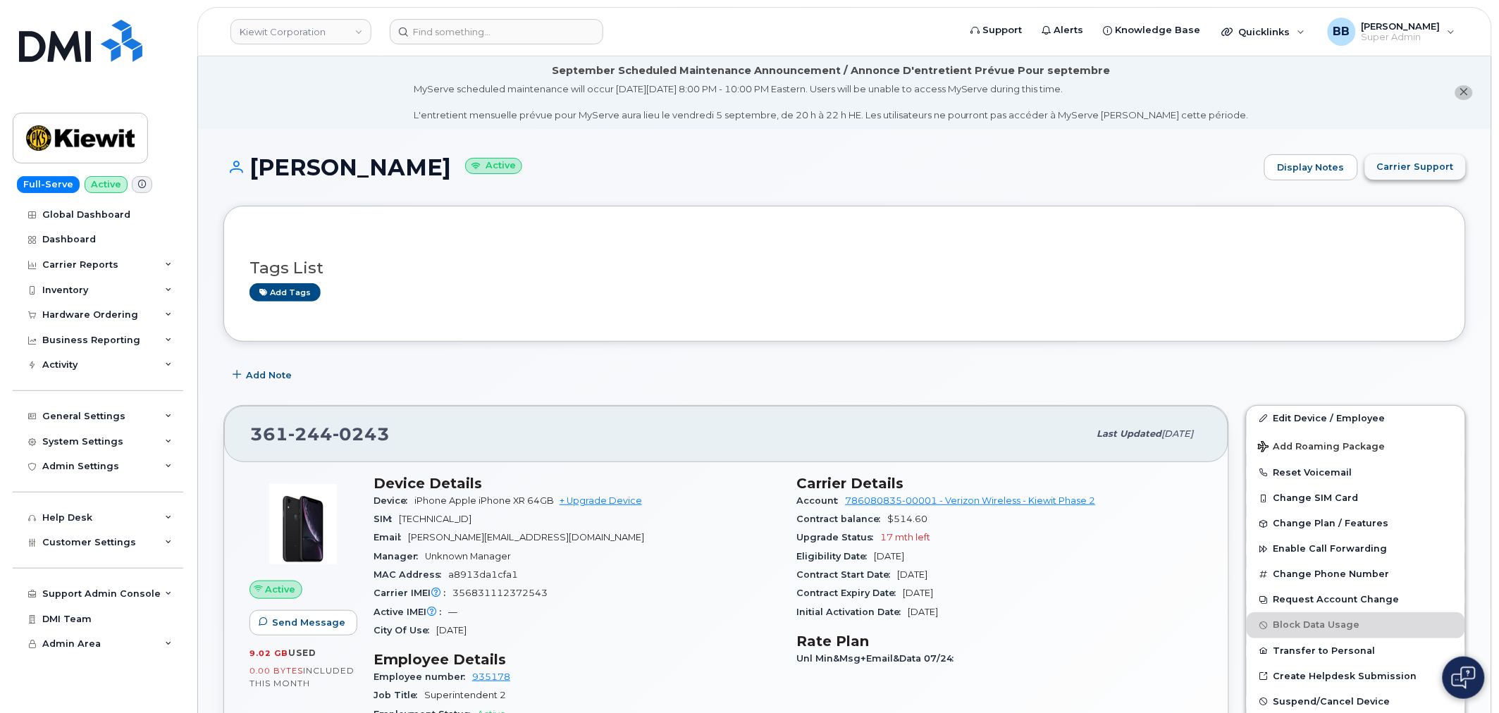
click at [1403, 165] on span "Carrier Support" at bounding box center [1415, 166] width 77 height 13
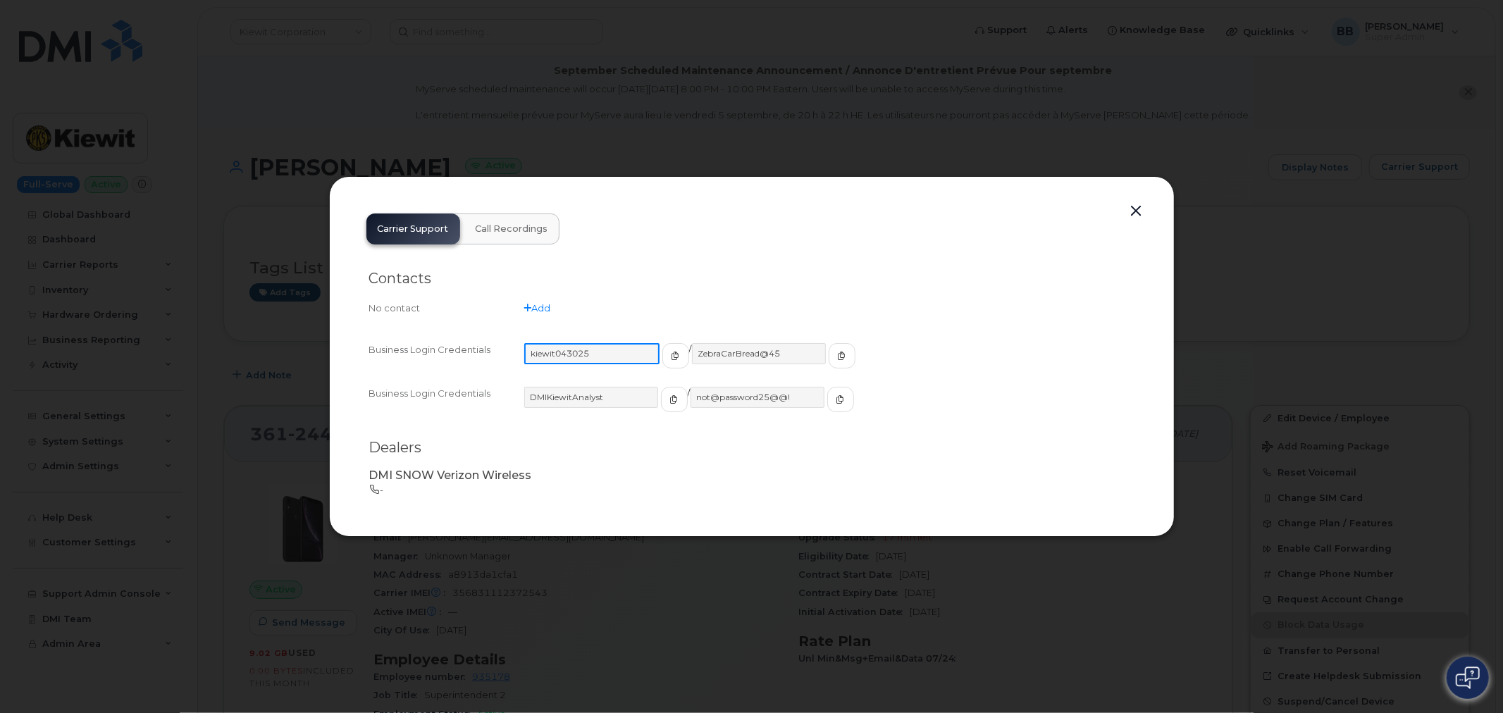
click at [616, 357] on input "kiewit043025" at bounding box center [591, 353] width 135 height 21
click at [1132, 208] on button "button" at bounding box center [1136, 212] width 21 height 20
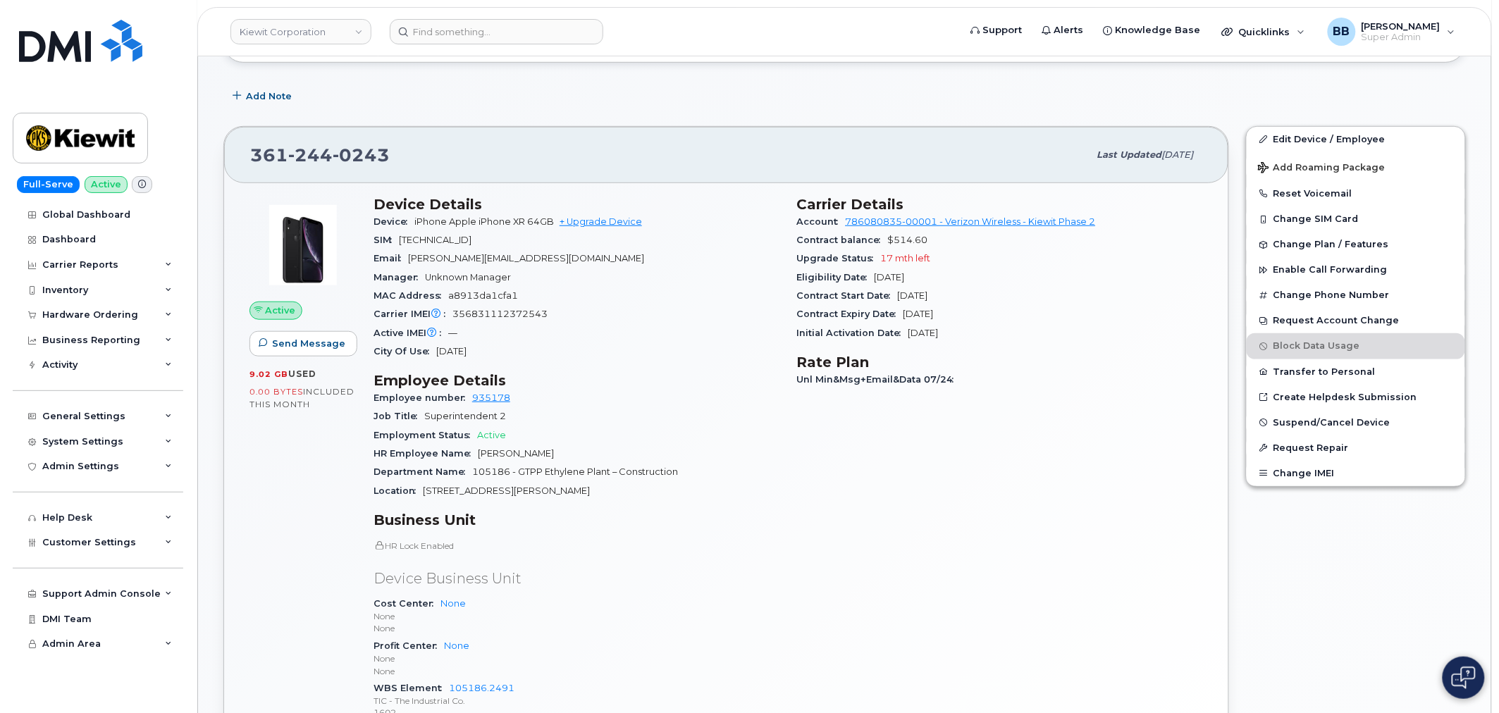
scroll to position [313, 0]
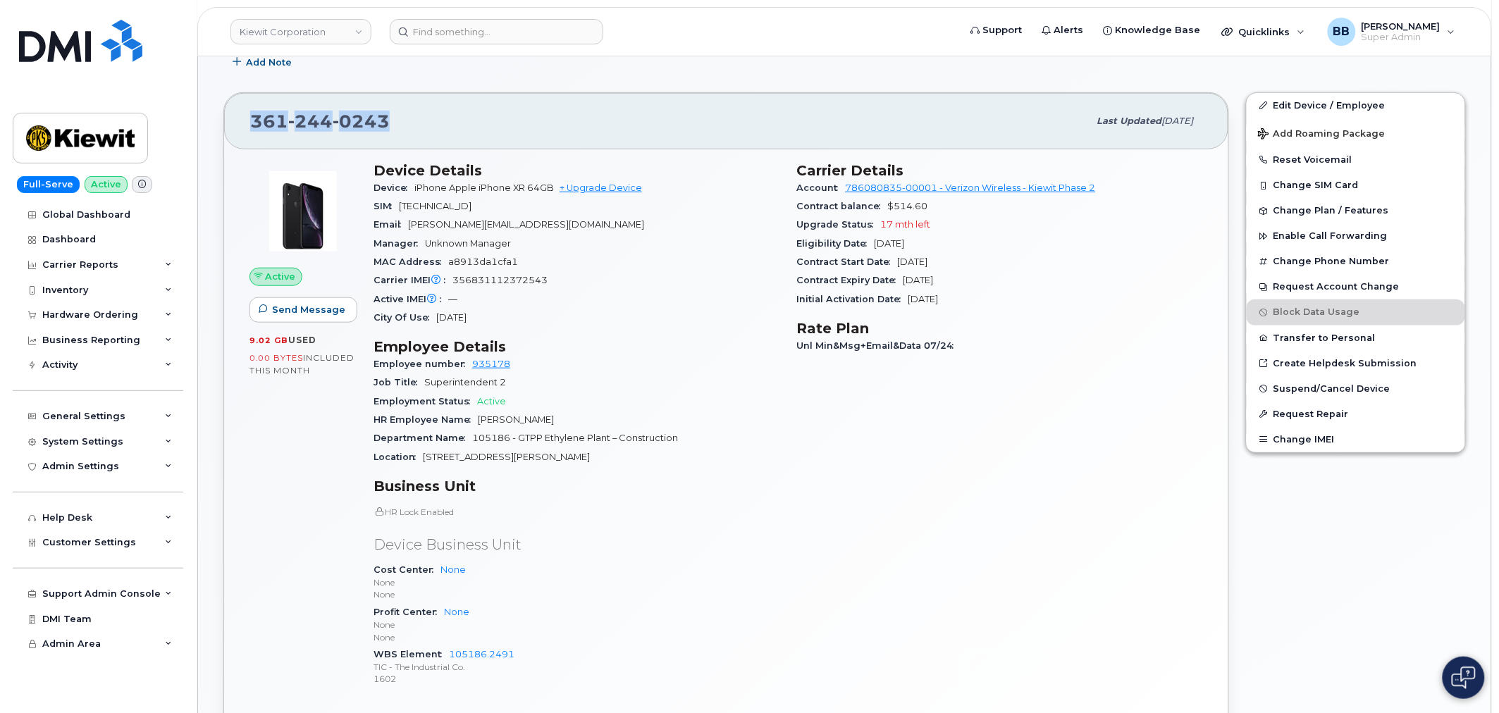
drag, startPoint x: 339, startPoint y: 130, endPoint x: 254, endPoint y: 128, distance: 85.3
click at [254, 128] on div "361 244 0243" at bounding box center [669, 121] width 839 height 30
copy span "361 244 0243"
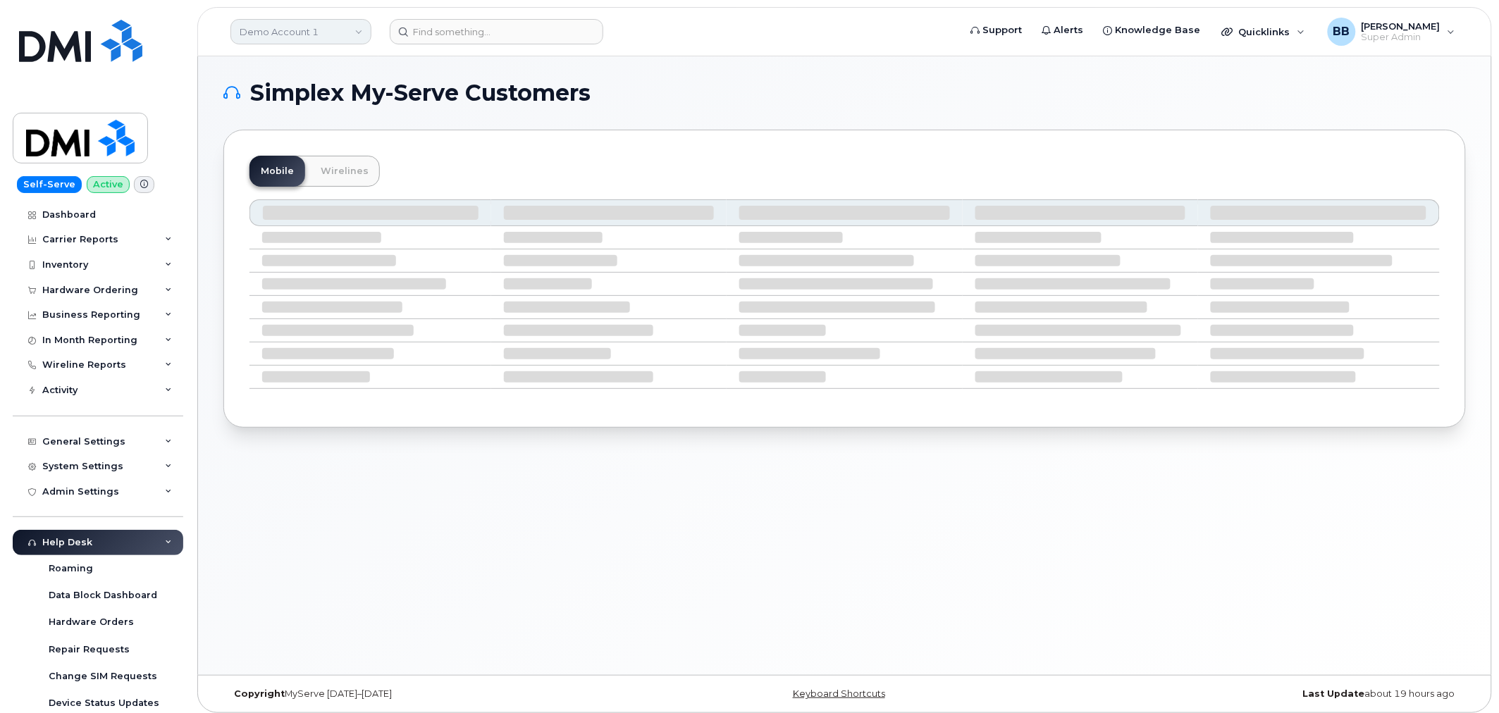
click at [349, 39] on link "Demo Account 1" at bounding box center [300, 31] width 141 height 25
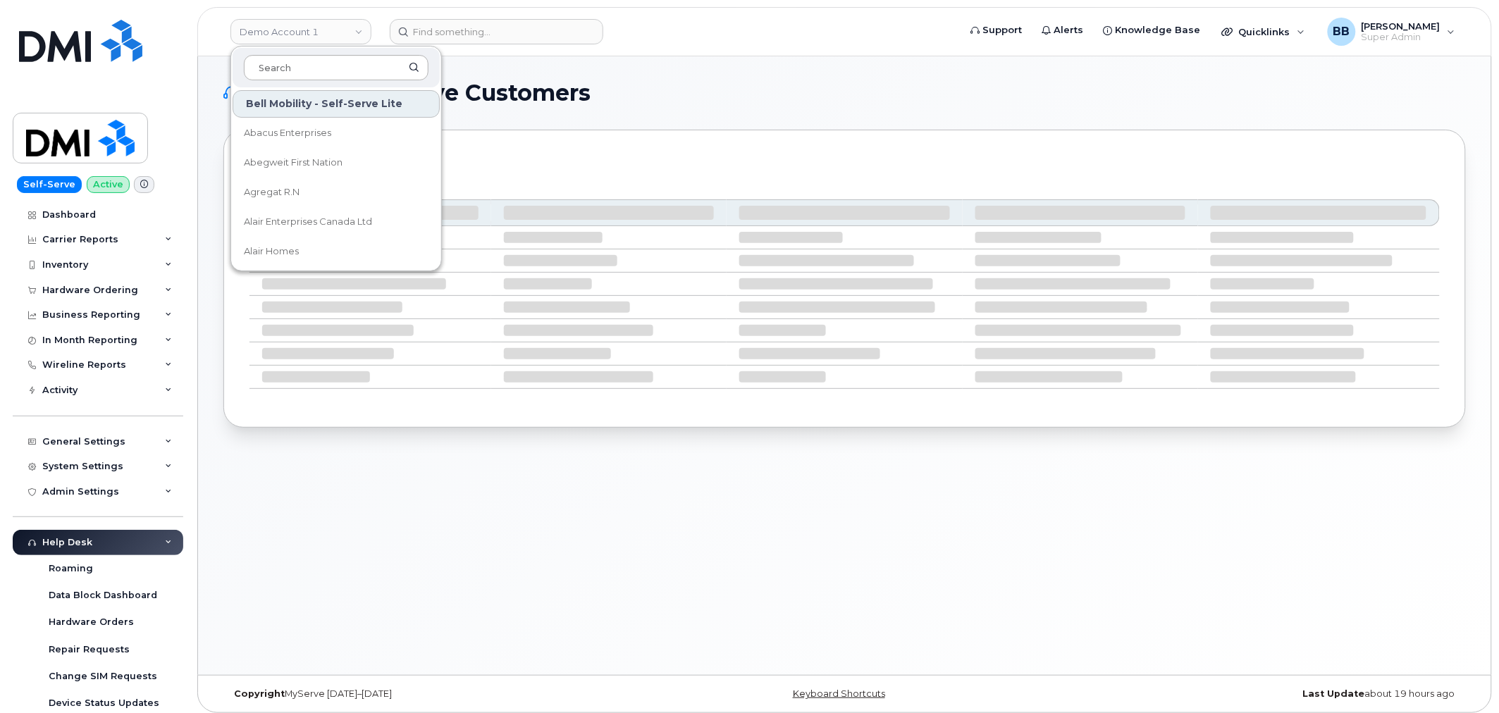
click at [317, 76] on input at bounding box center [336, 67] width 185 height 25
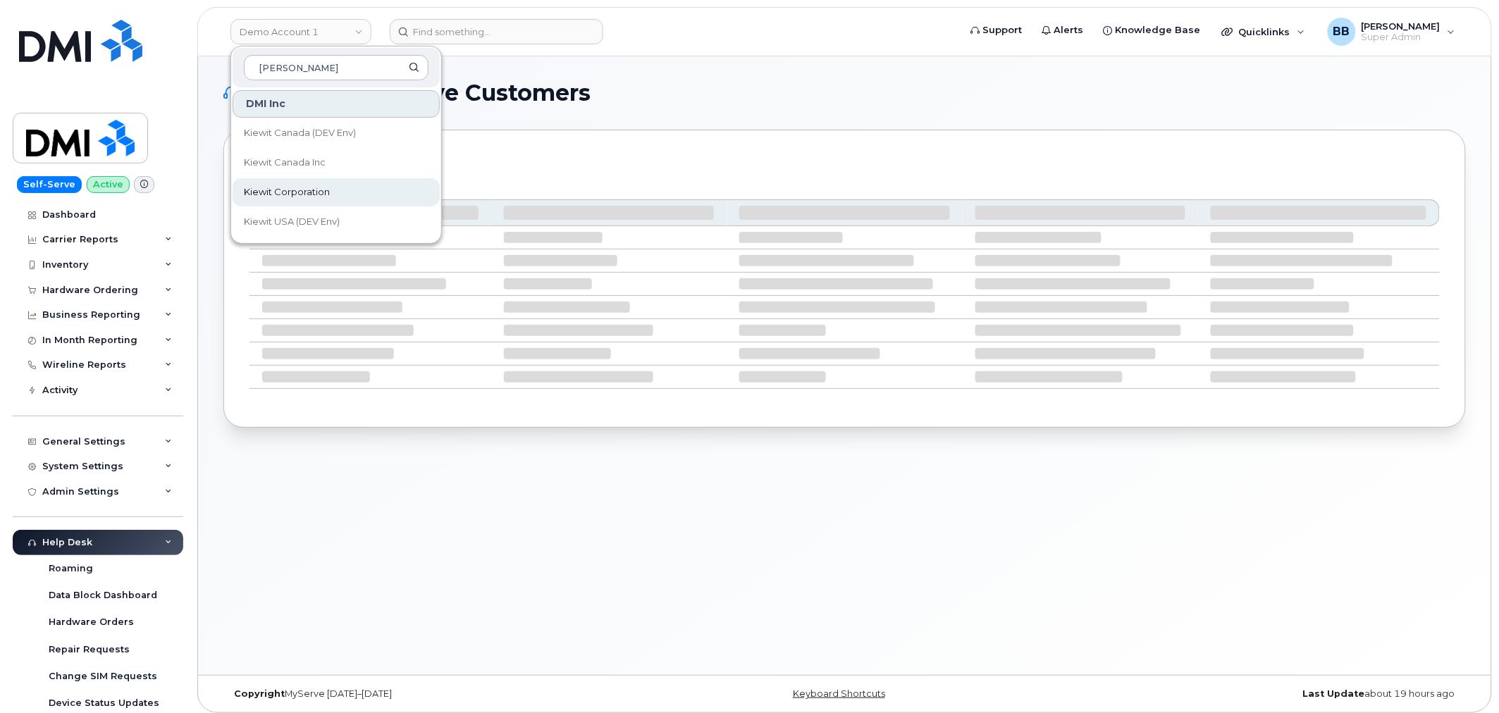
type input "kiewit"
click at [288, 190] on span "Kiewit Corporation" at bounding box center [287, 192] width 86 height 14
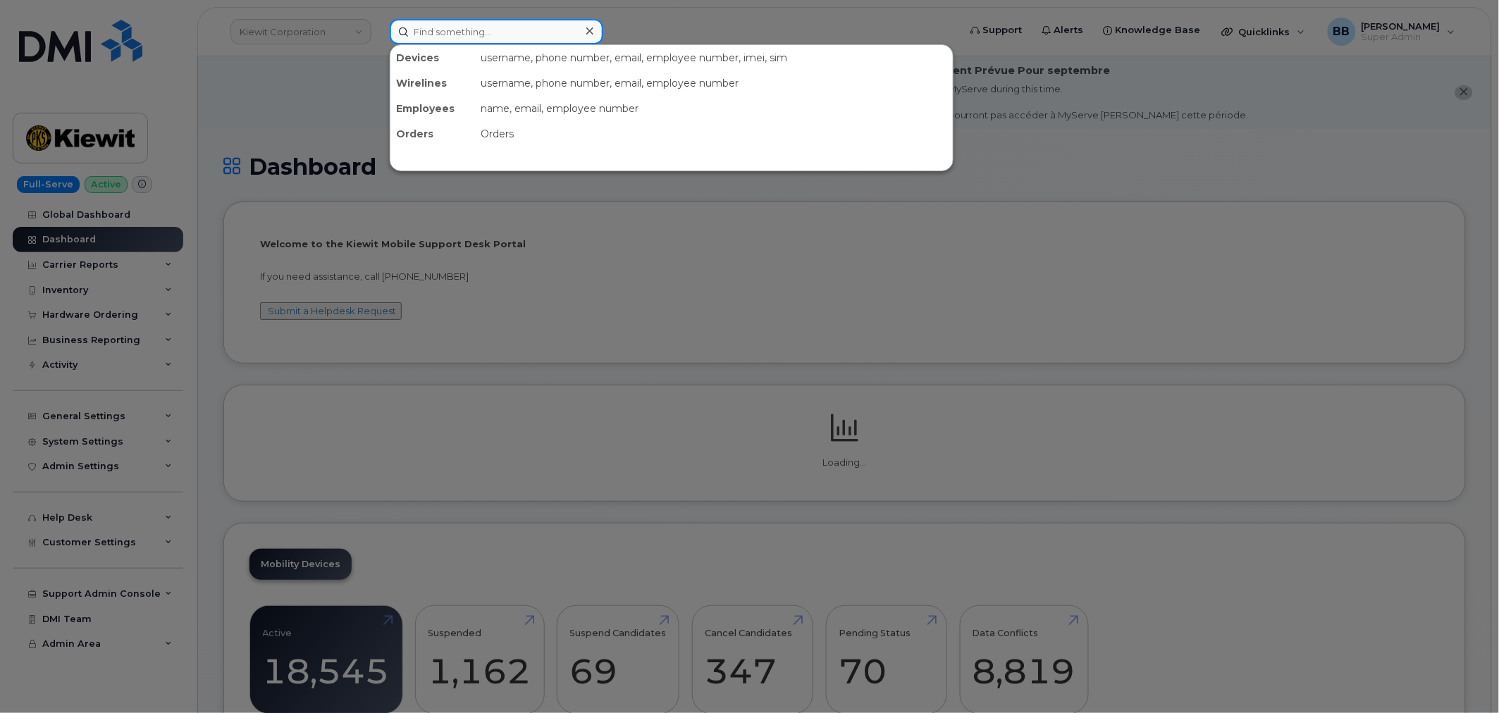
click at [472, 39] on input at bounding box center [497, 31] width 214 height 25
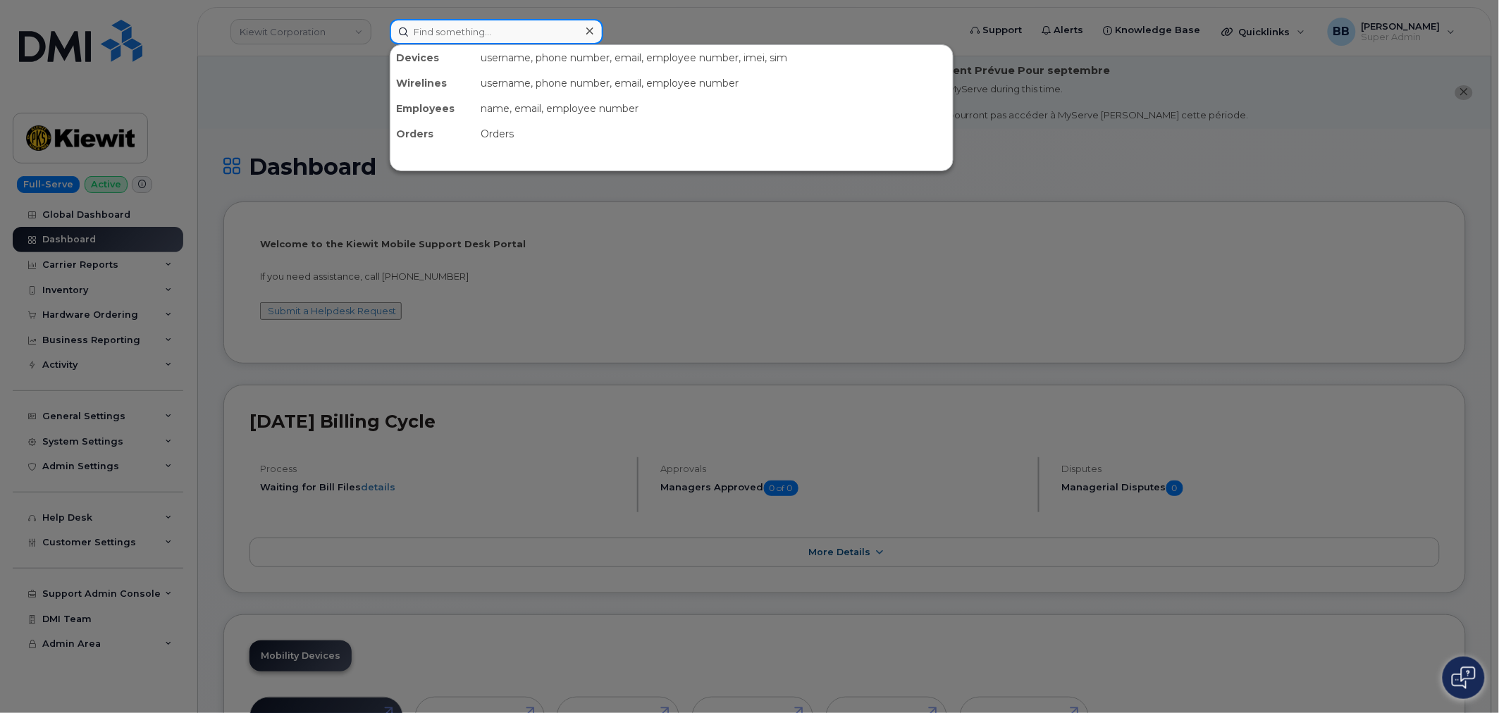
paste input "294416"
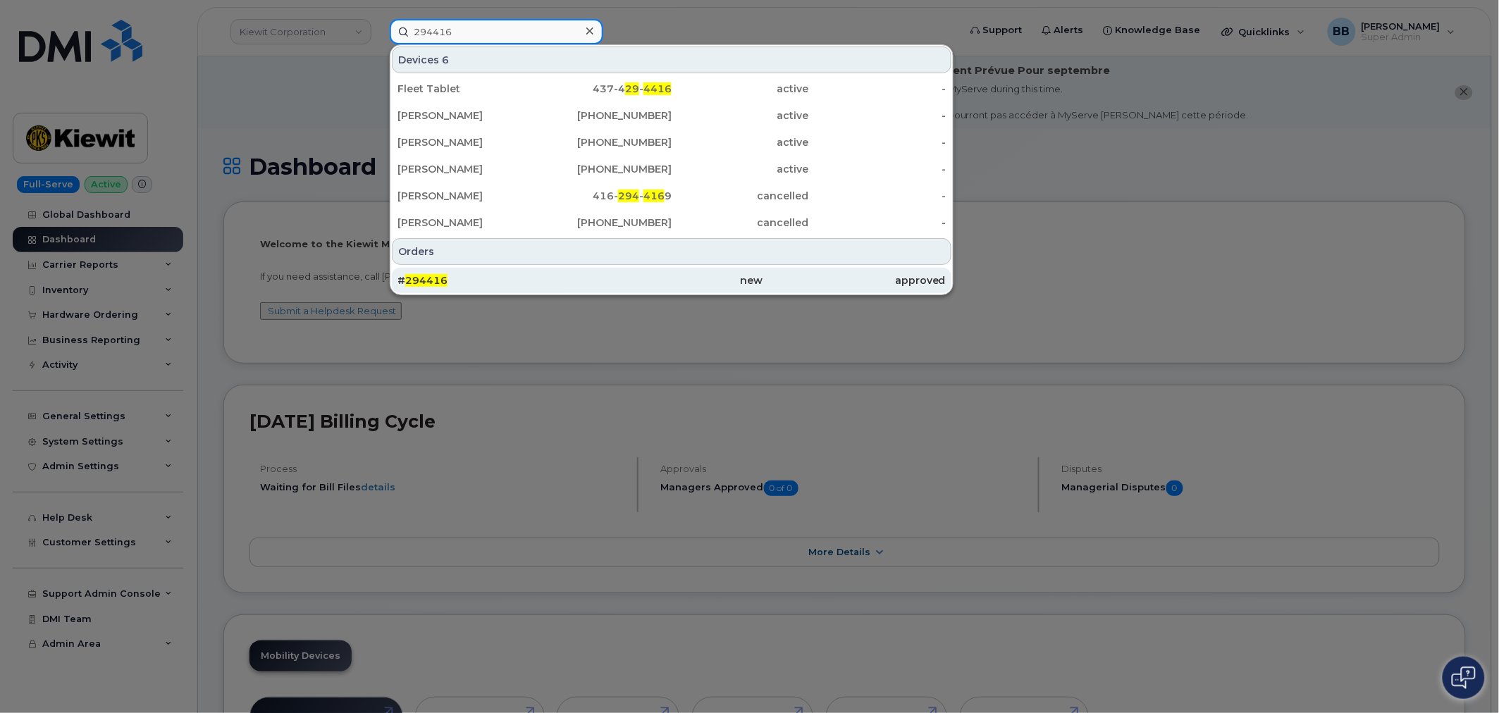
type input "294416"
click at [440, 280] on span "294416" at bounding box center [426, 280] width 42 height 13
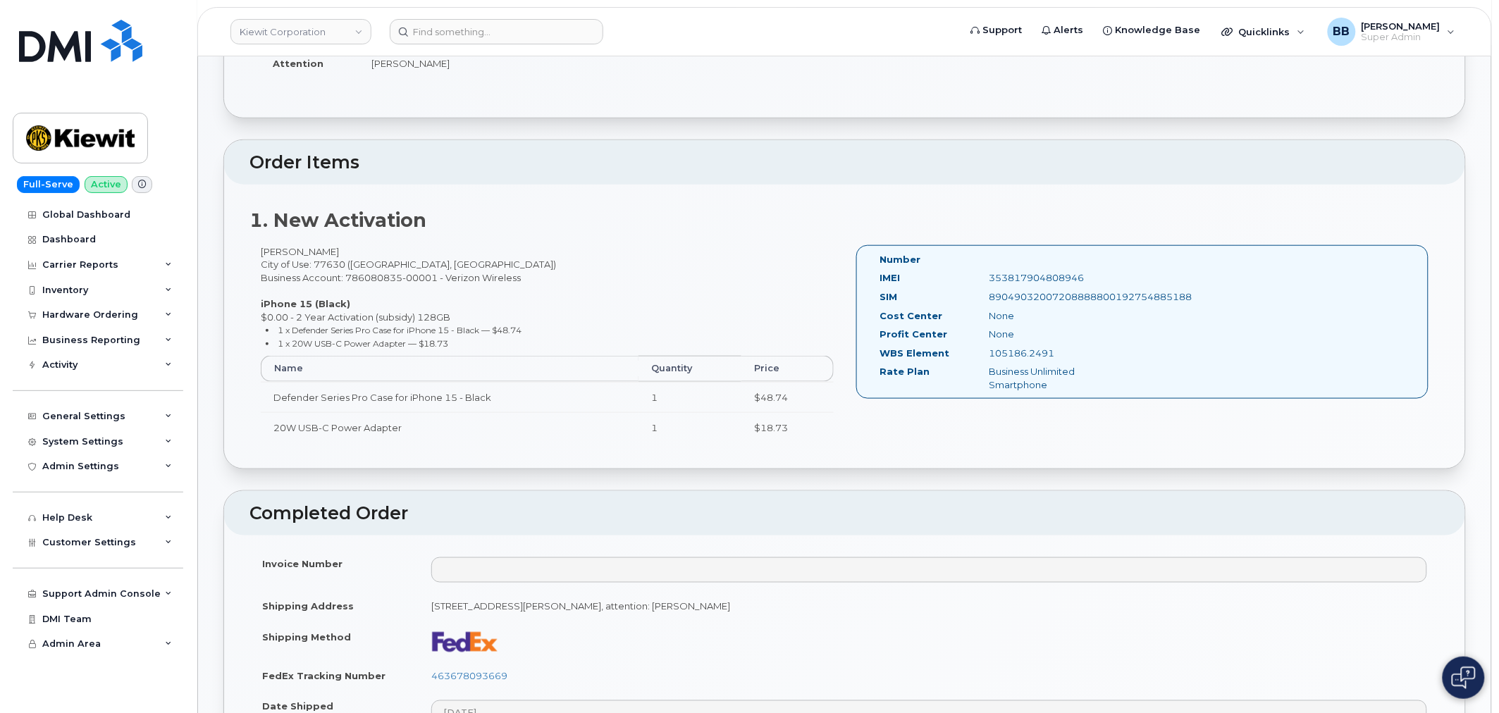
scroll to position [391, 0]
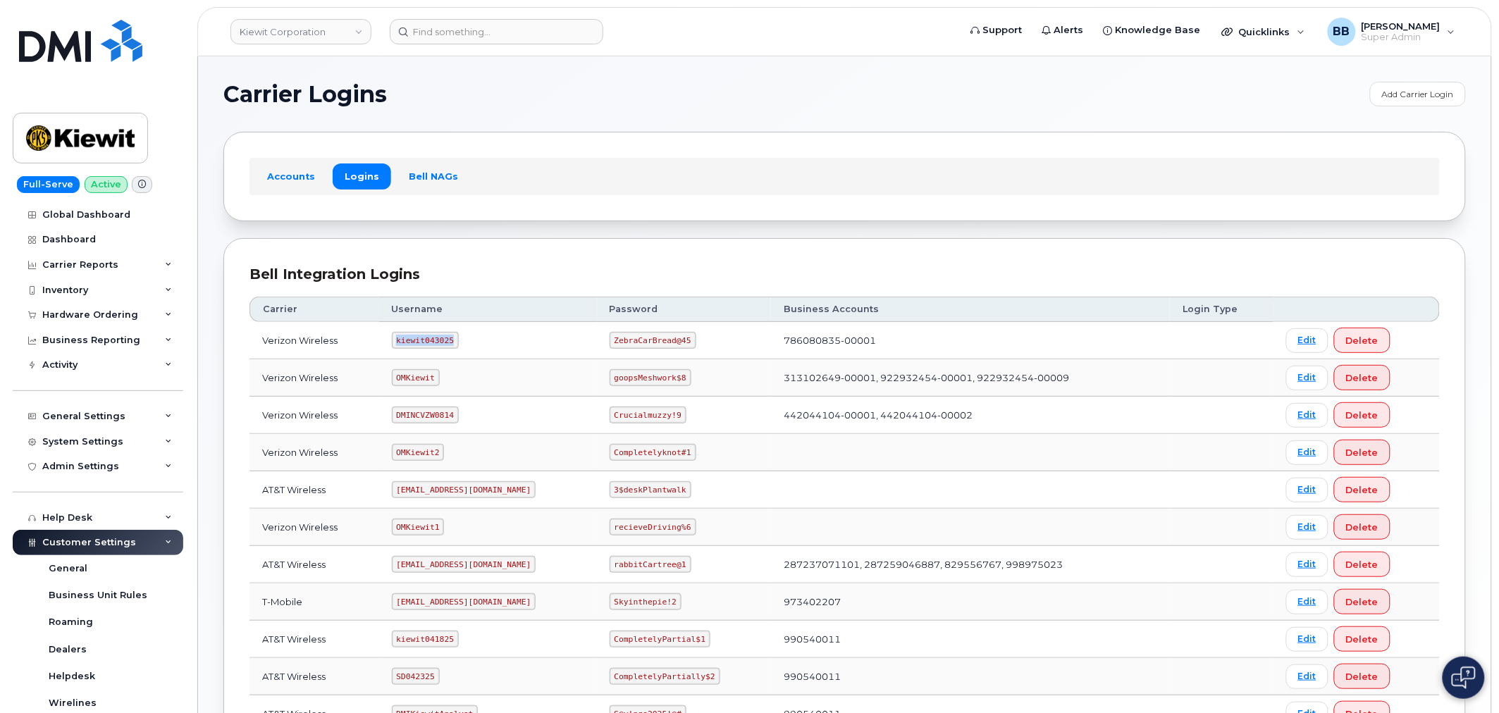
drag, startPoint x: 396, startPoint y: 340, endPoint x: 450, endPoint y: 342, distance: 53.6
click at [450, 342] on code "kiewit043025" at bounding box center [425, 340] width 67 height 17
copy code "kiewit043025"
drag, startPoint x: 617, startPoint y: 342, endPoint x: 691, endPoint y: 342, distance: 74.7
click at [691, 342] on td "ZebraCarBread@45" at bounding box center [684, 340] width 175 height 37
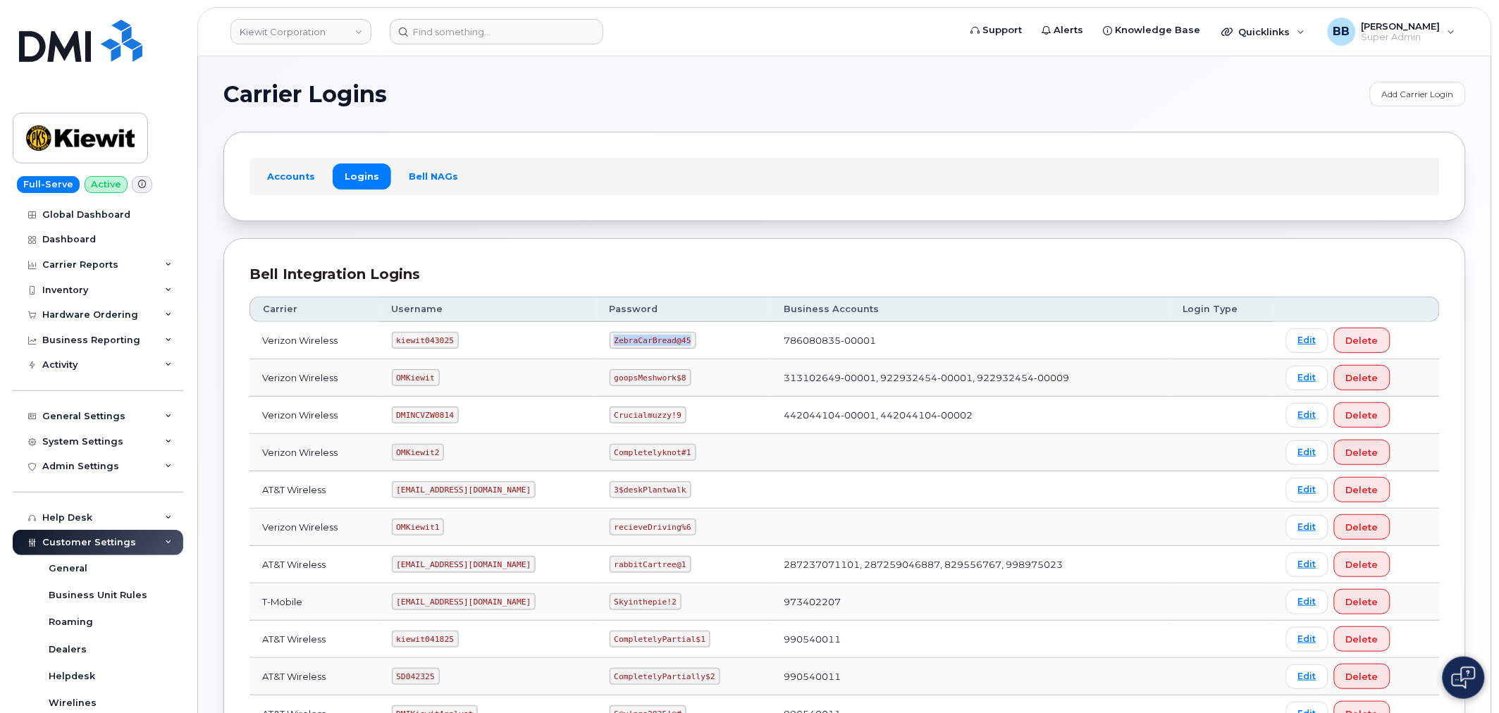
copy code "ZebraCarBread@45"
